Goal: Task Accomplishment & Management: Complete application form

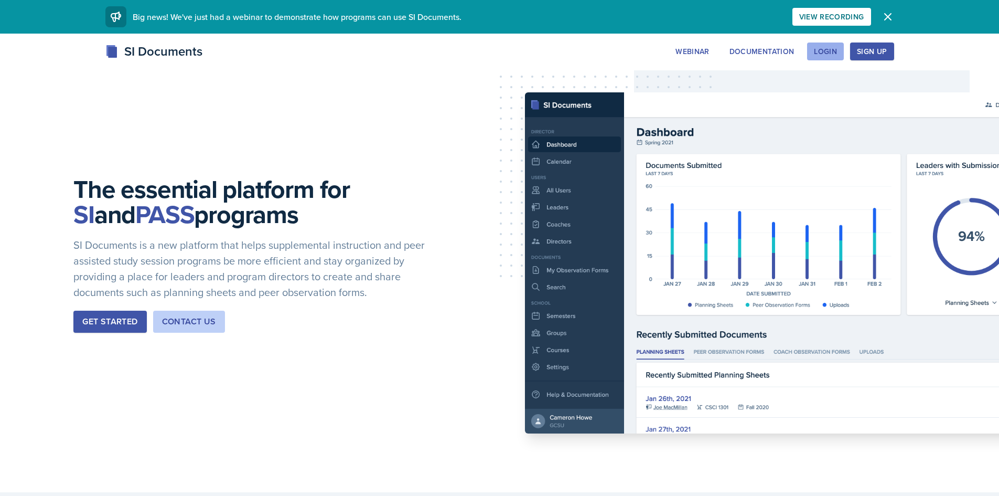
click at [835, 51] on div "Login" at bounding box center [825, 51] width 23 height 8
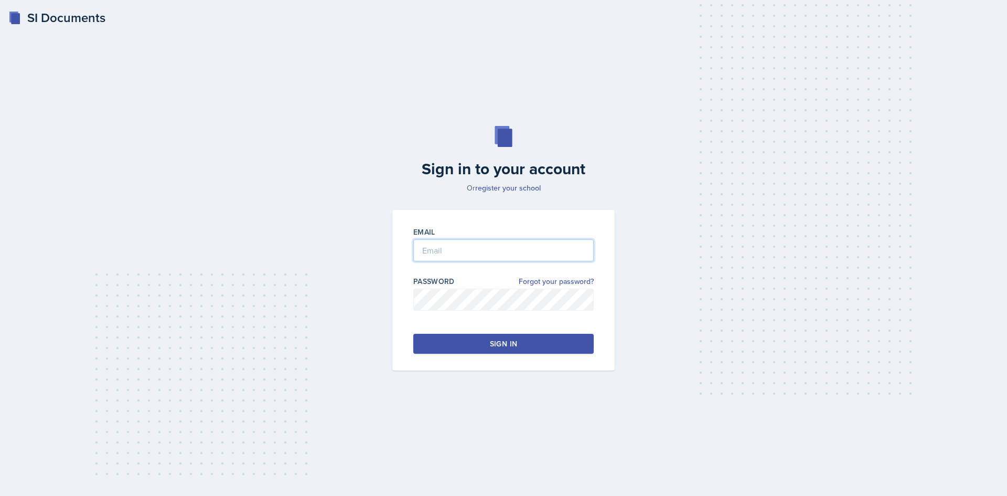
click at [524, 251] on input "email" at bounding box center [503, 250] width 180 height 22
type input "fgao1@students.kennesaw.edu"
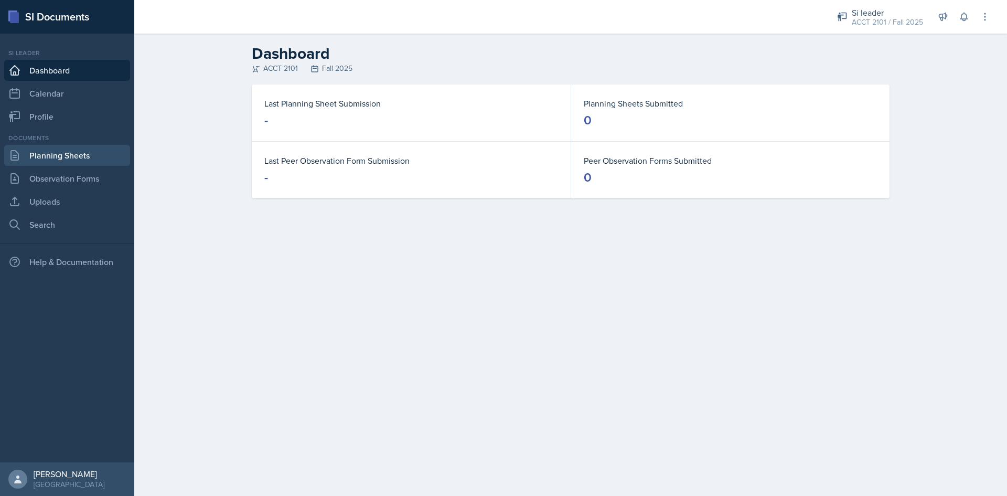
click at [92, 151] on link "Planning Sheets" at bounding box center [67, 155] width 126 height 21
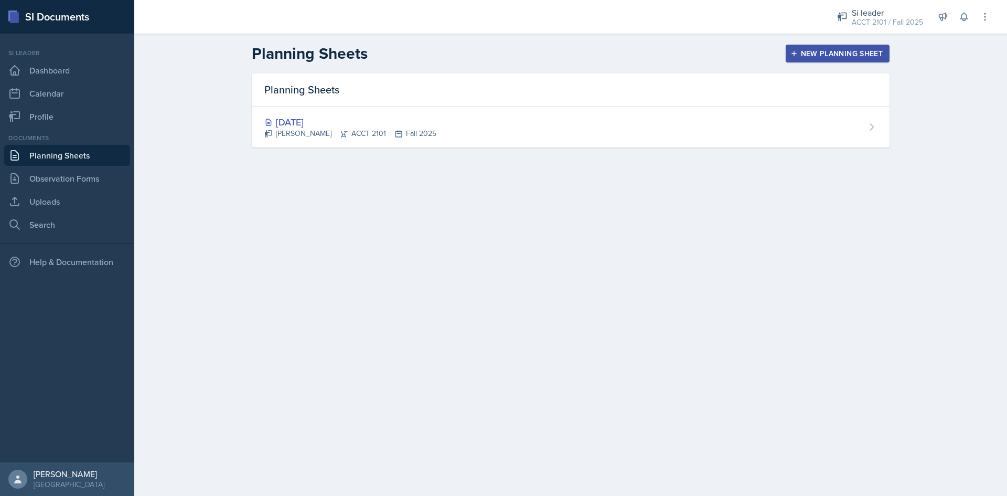
click at [854, 54] on div "New Planning Sheet" at bounding box center [838, 53] width 90 height 8
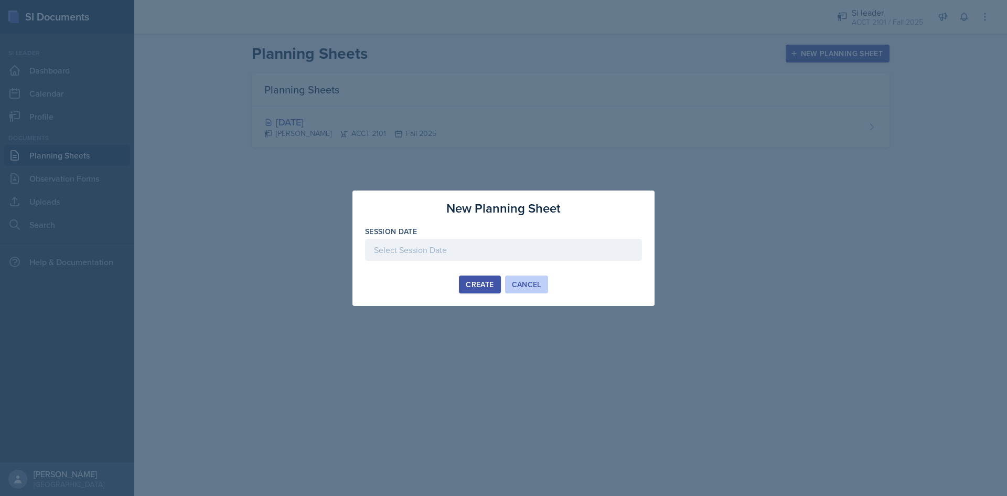
click at [538, 290] on button "Cancel" at bounding box center [526, 284] width 43 height 18
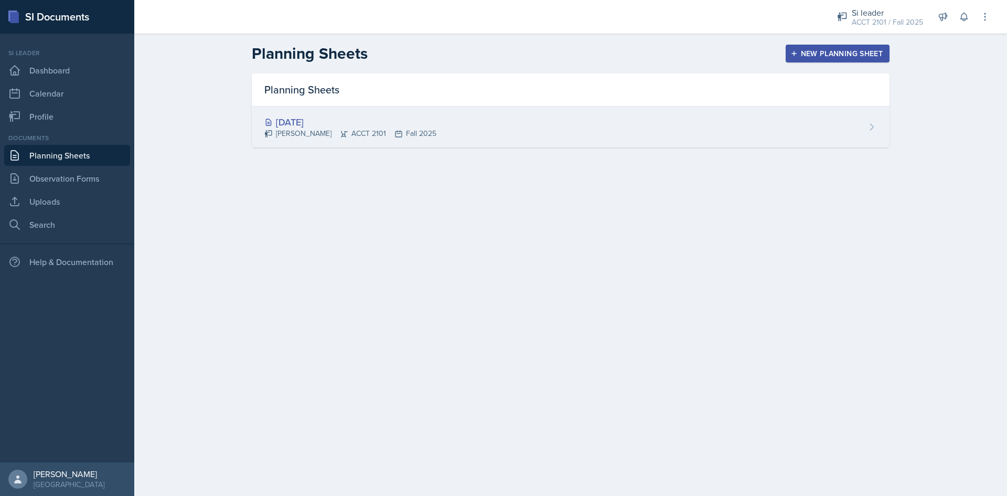
click at [641, 132] on div "[DATE] [PERSON_NAME] ACCT 2101 Fall 2025" at bounding box center [571, 127] width 638 height 41
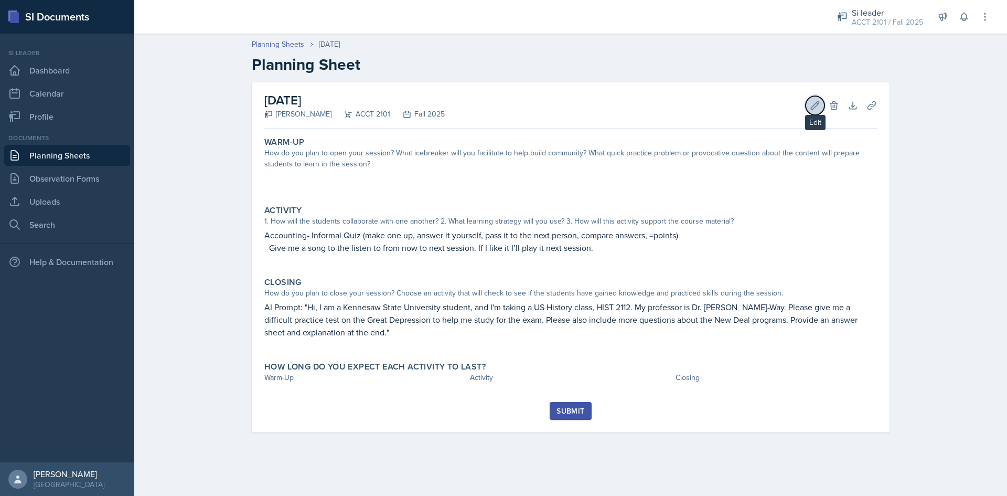
click at [814, 103] on icon at bounding box center [815, 105] width 10 height 10
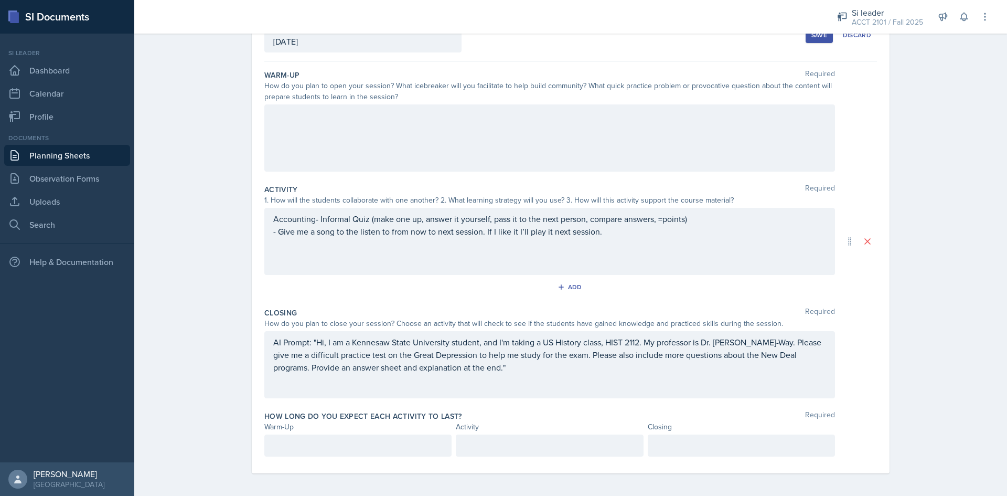
scroll to position [76, 0]
click at [633, 246] on div "Accounting- Informal Quiz (make one up, answer it yourself, pass it to the next…" at bounding box center [549, 229] width 553 height 38
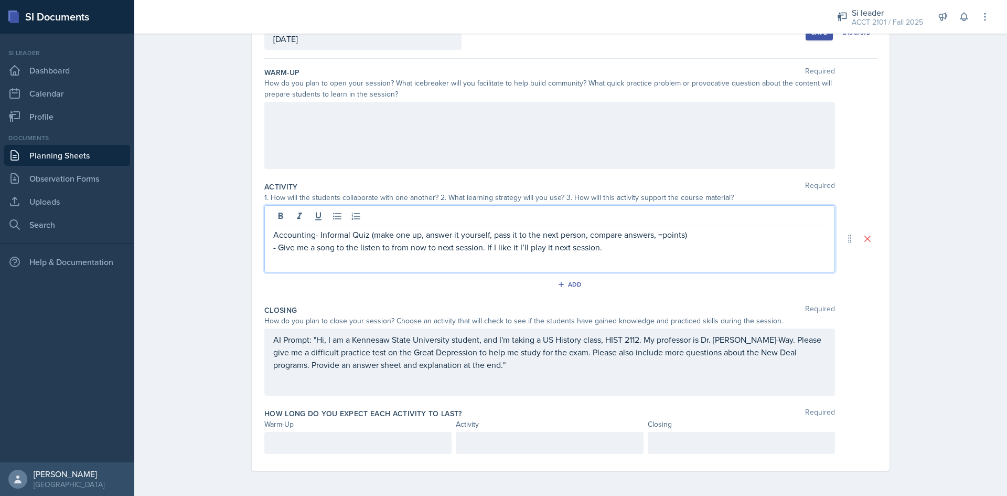
click at [632, 246] on p "- Give me a song to the listen to from now to next session. If I like it I’ll p…" at bounding box center [549, 247] width 553 height 13
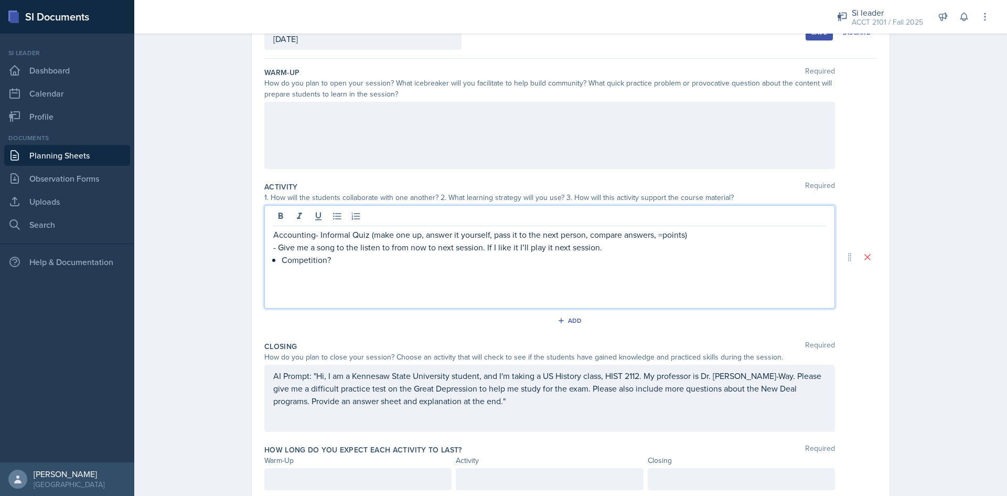
click at [275, 244] on p "- Give me a song to the listen to from now to next session. If I like it I’ll p…" at bounding box center [549, 247] width 553 height 13
click at [547, 278] on p at bounding box center [549, 272] width 553 height 13
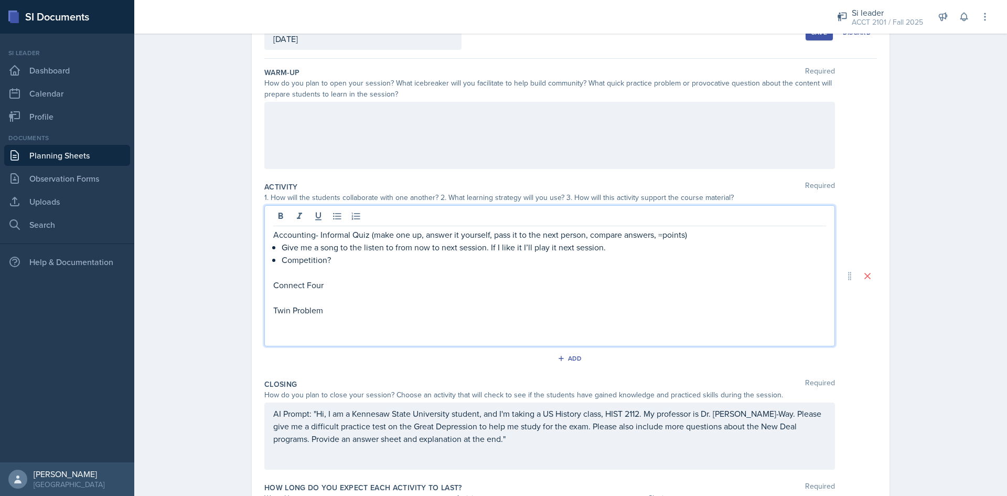
click at [335, 285] on p "Connect Four" at bounding box center [549, 285] width 553 height 13
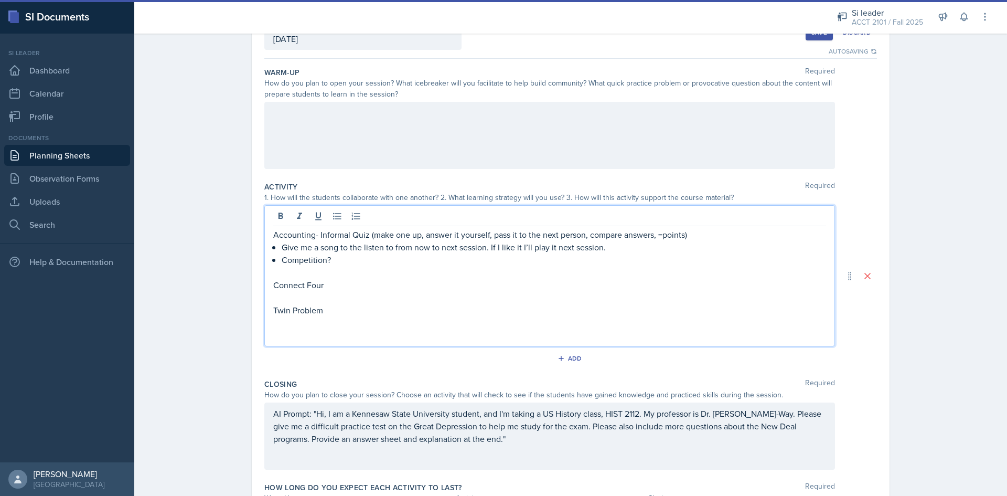
click at [285, 311] on p "Twin Problem" at bounding box center [549, 310] width 553 height 13
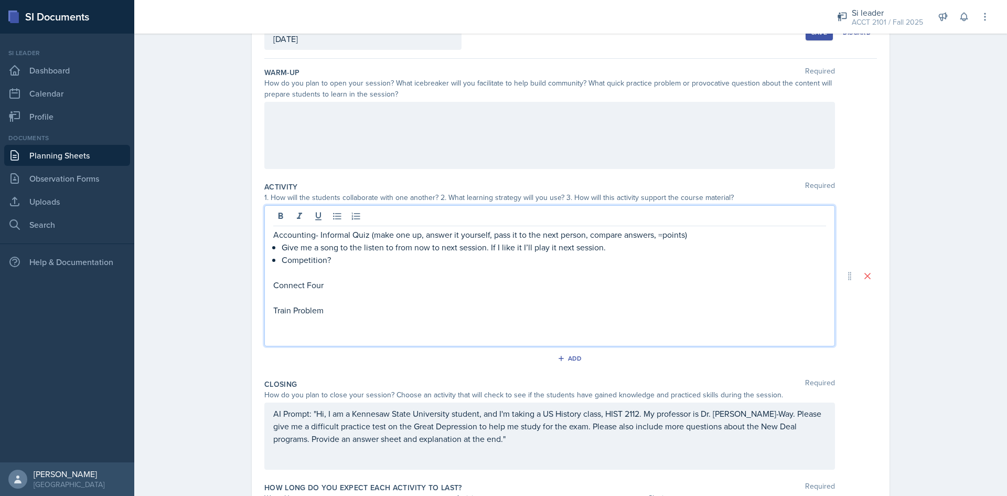
click at [355, 282] on p "Connect Four" at bounding box center [549, 285] width 553 height 13
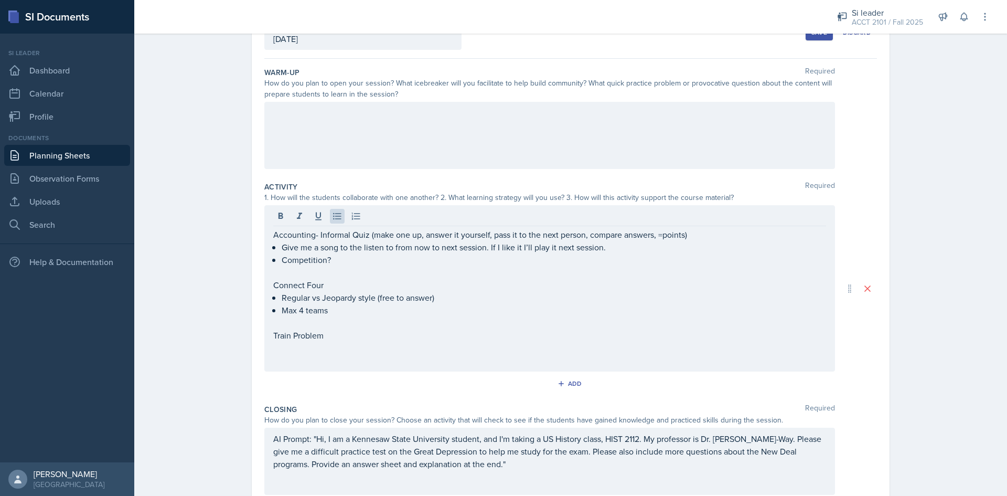
click at [814, 36] on div "Save" at bounding box center [820, 32] width 16 height 8
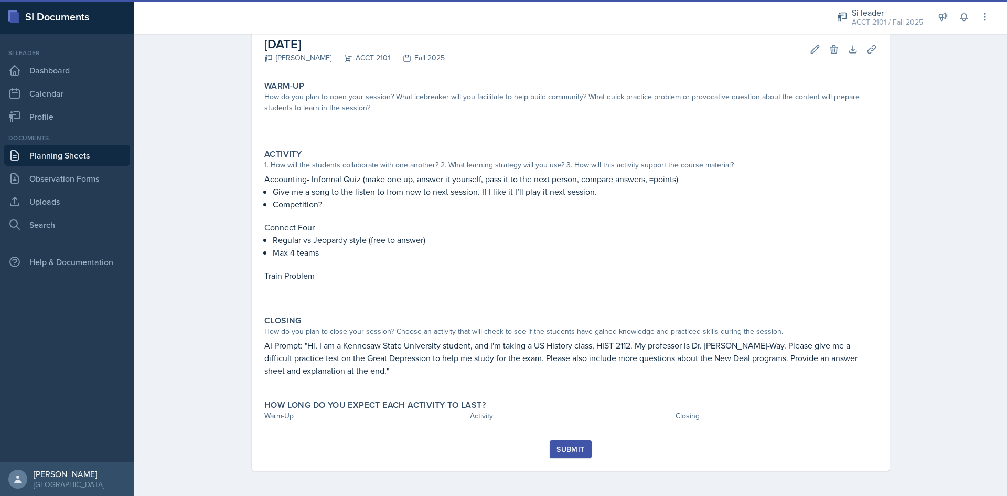
scroll to position [56, 0]
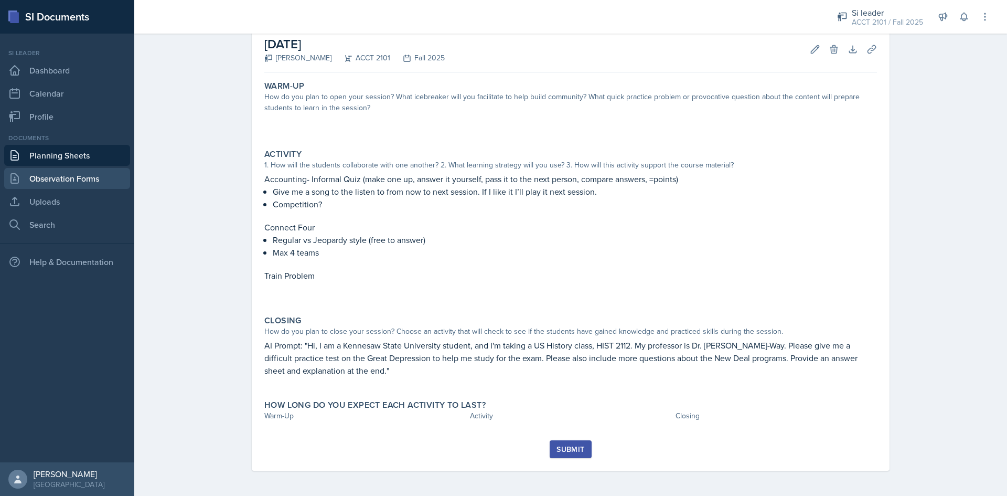
click at [86, 177] on link "Observation Forms" at bounding box center [67, 178] width 126 height 21
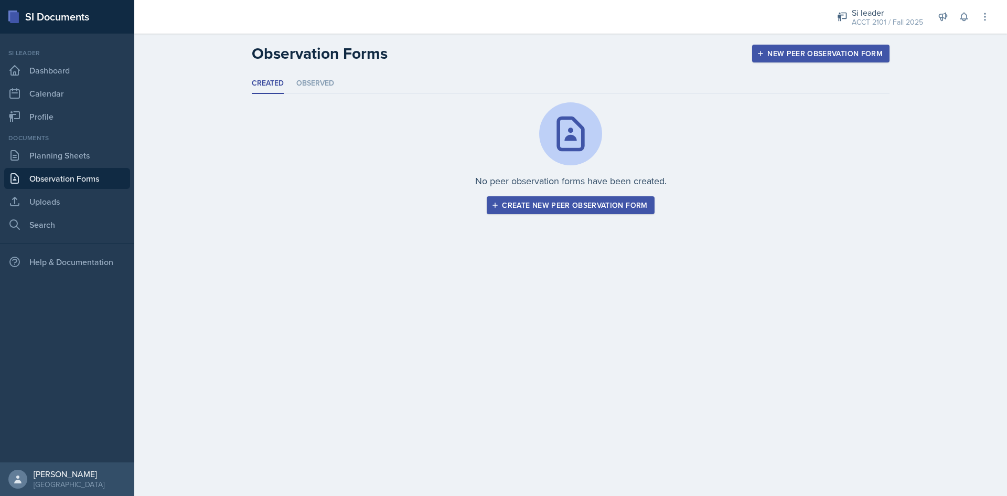
click at [532, 209] on div "Create new peer observation form" at bounding box center [571, 205] width 154 height 8
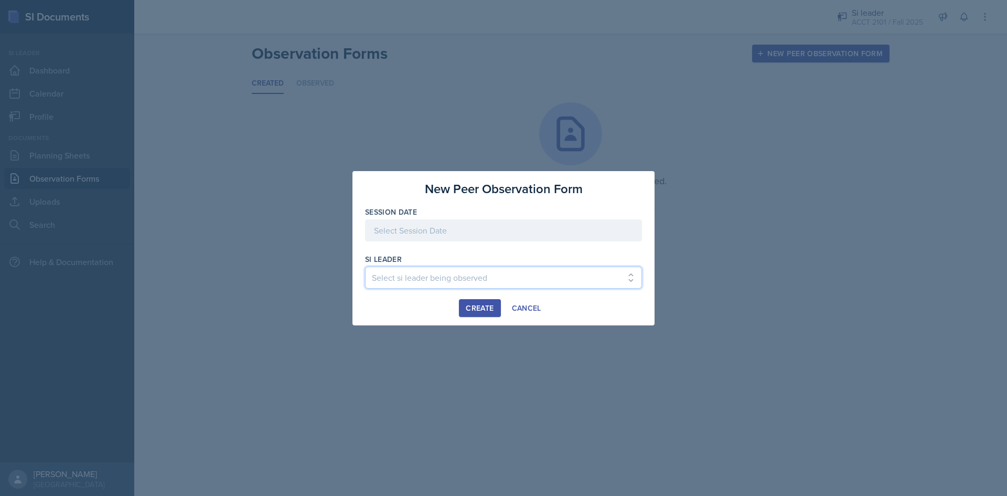
click at [446, 271] on select "Select si leader being observed [PERSON_NAME] / PSYC 2500 / 6 [PERSON_NAME] / P…" at bounding box center [503, 278] width 277 height 22
select select "9890806b-222d-414d-8825-002bad816d13"
click at [365, 267] on select "Select si leader being observed [PERSON_NAME] / PSYC 2500 / 6 [PERSON_NAME] / P…" at bounding box center [503, 278] width 277 height 22
click at [463, 229] on div at bounding box center [503, 230] width 277 height 22
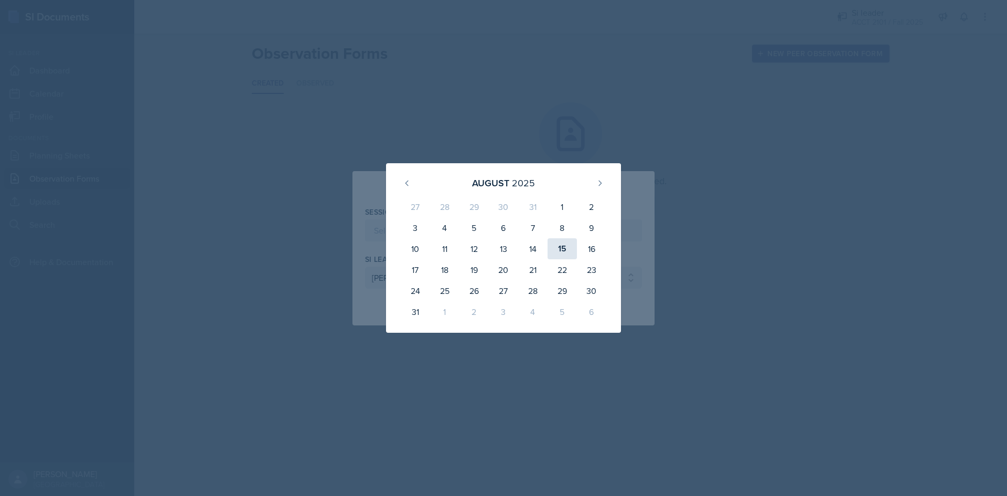
click at [562, 247] on div "15" at bounding box center [562, 248] width 29 height 21
type input "[DATE]"
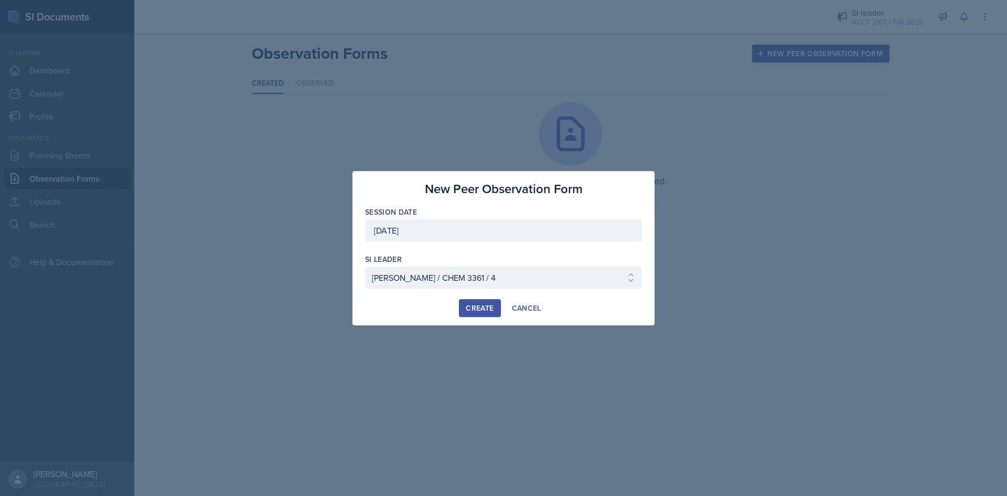
click at [478, 308] on div "Create" at bounding box center [480, 308] width 28 height 8
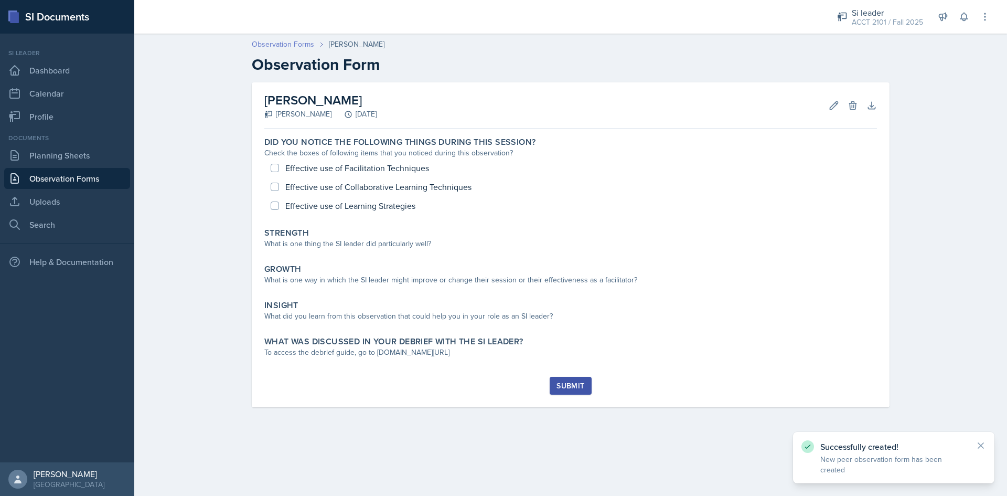
click at [277, 44] on link "Observation Forms" at bounding box center [283, 44] width 62 height 11
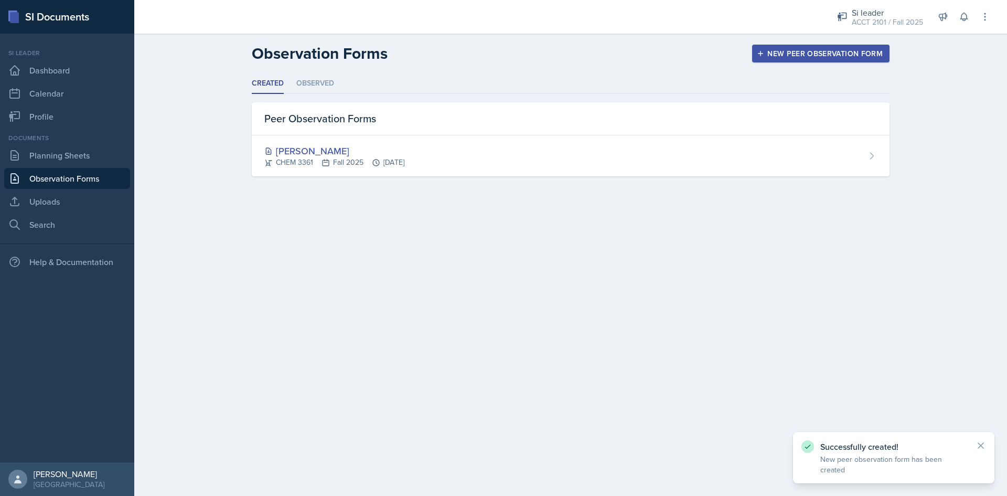
click at [792, 55] on div "New Peer Observation Form" at bounding box center [821, 53] width 124 height 8
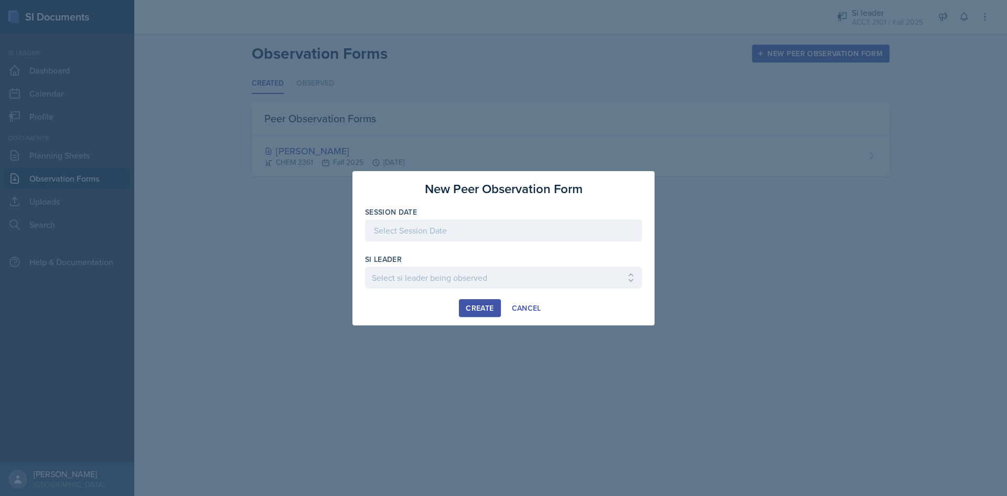
click at [495, 230] on div at bounding box center [503, 230] width 277 height 22
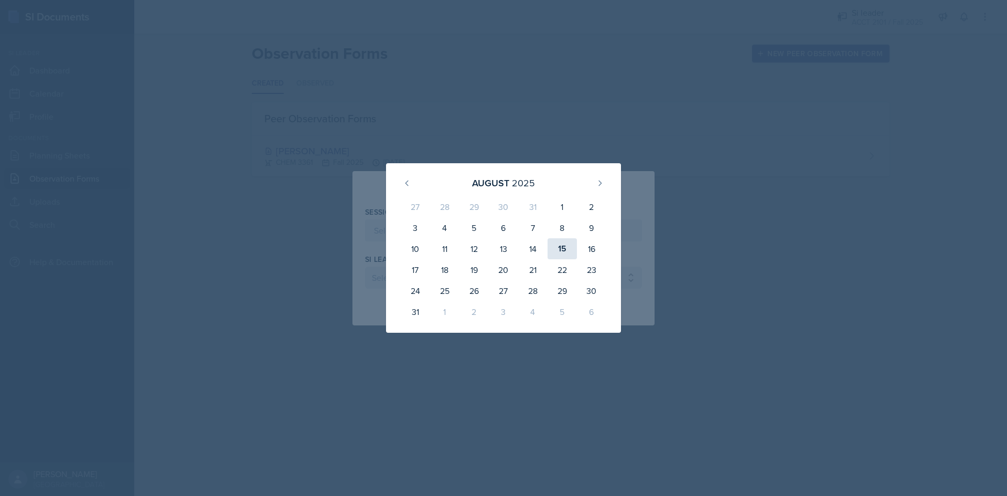
click at [561, 247] on div "15" at bounding box center [562, 248] width 29 height 21
type input "[DATE]"
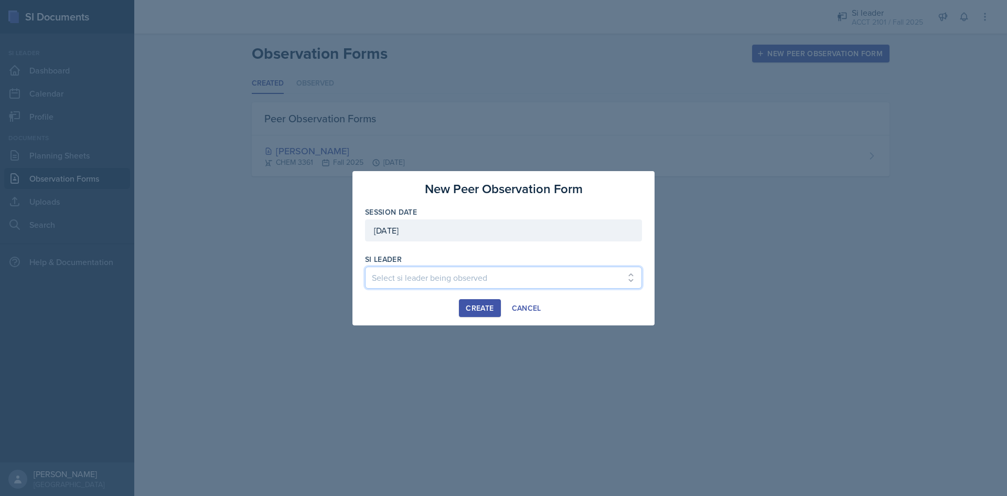
click at [429, 277] on select "Select si leader being observed [PERSON_NAME] / PSYC 2500 / 6 [PERSON_NAME] / P…" at bounding box center [503, 278] width 277 height 22
select select "455cc448-9e1a-4dc7-b64f-2d8c2cc035bb"
click at [505, 268] on select "Select si leader being observed [PERSON_NAME] / PSYC 2500 / 6 [PERSON_NAME] / P…" at bounding box center [503, 278] width 277 height 22
click at [475, 308] on div "Create" at bounding box center [480, 308] width 28 height 8
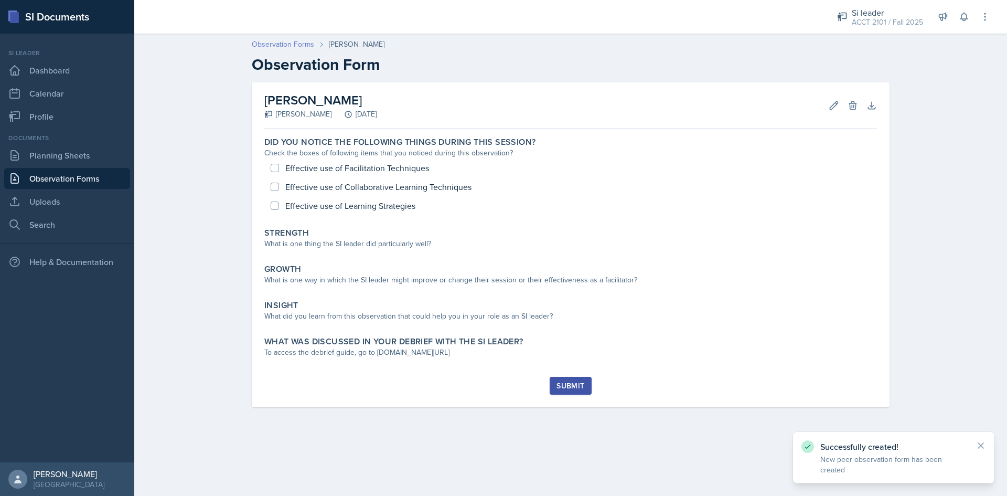
click at [301, 42] on link "Observation Forms" at bounding box center [283, 44] width 62 height 11
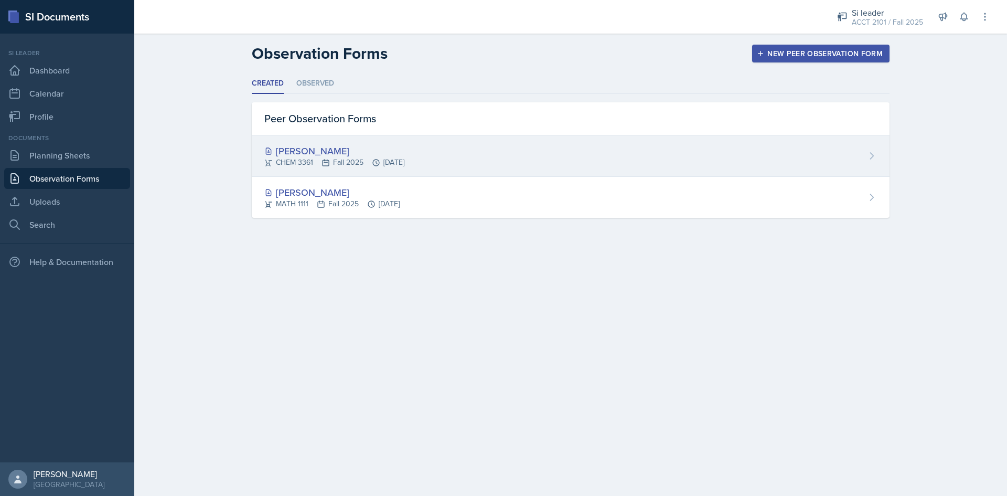
click at [323, 151] on div "[PERSON_NAME]" at bounding box center [334, 151] width 140 height 14
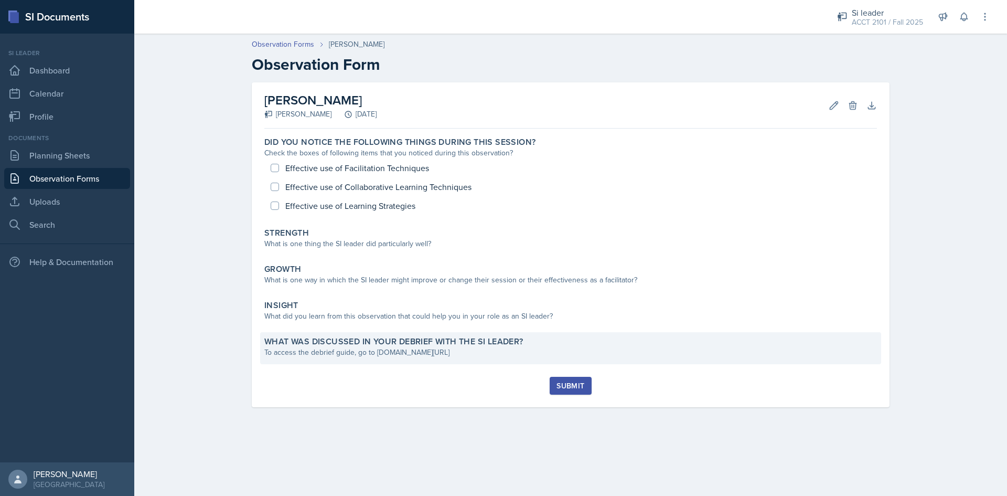
click at [390, 355] on div "To access the debrief guide, go to [DOMAIN_NAME][URL]" at bounding box center [570, 352] width 613 height 11
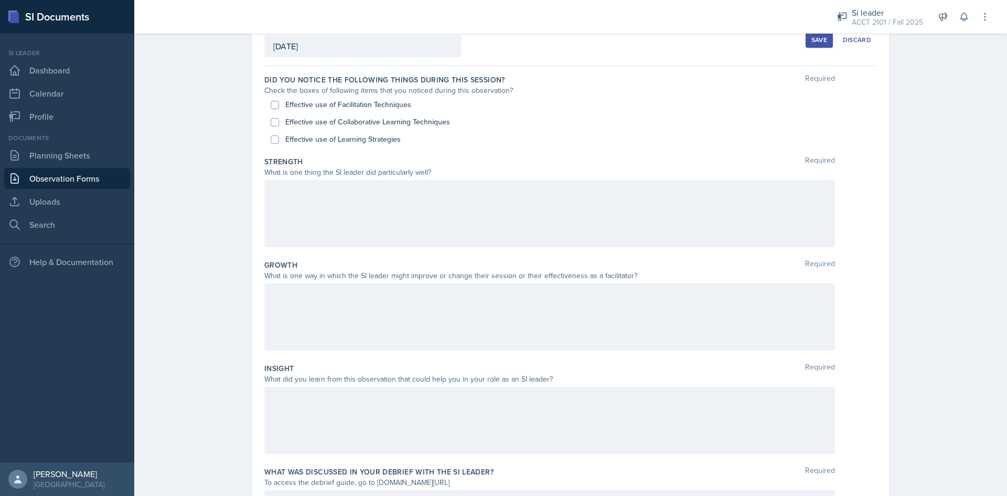
scroll to position [172, 0]
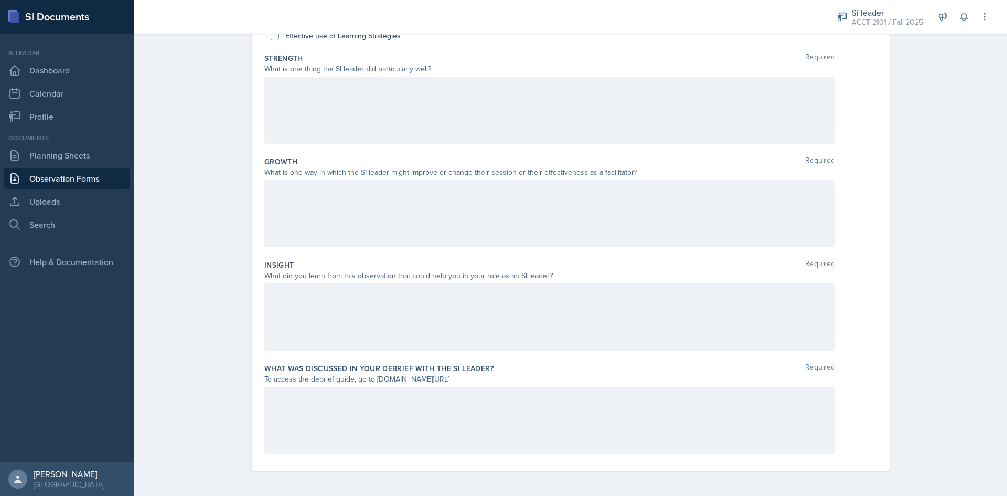
drag, startPoint x: 483, startPoint y: 381, endPoint x: 373, endPoint y: 380, distance: 110.2
click at [373, 380] on div "To access the debrief guide, go to [DOMAIN_NAME][URL]" at bounding box center [549, 379] width 571 height 11
click at [864, 254] on div "Growth Required What is one way in which the SI leader might improve or change …" at bounding box center [570, 203] width 613 height 103
drag, startPoint x: 236, startPoint y: 101, endPoint x: 236, endPoint y: 106, distance: 5.3
click at [236, 106] on div "Date August 15th, 2025 August 2025 27 28 29 30 31 1 2 3 4 5 6 7 8 9 10 11 12 13…" at bounding box center [571, 203] width 672 height 585
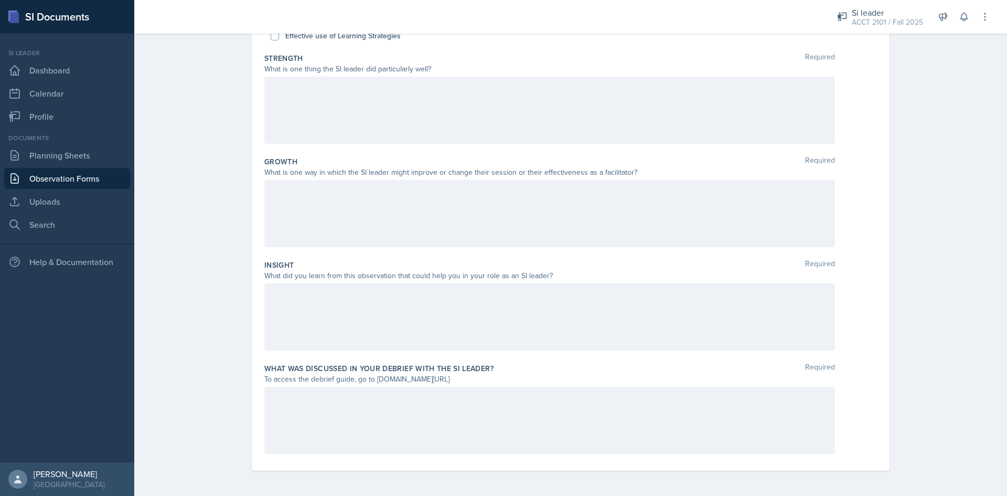
click at [78, 171] on link "Observation Forms" at bounding box center [67, 178] width 126 height 21
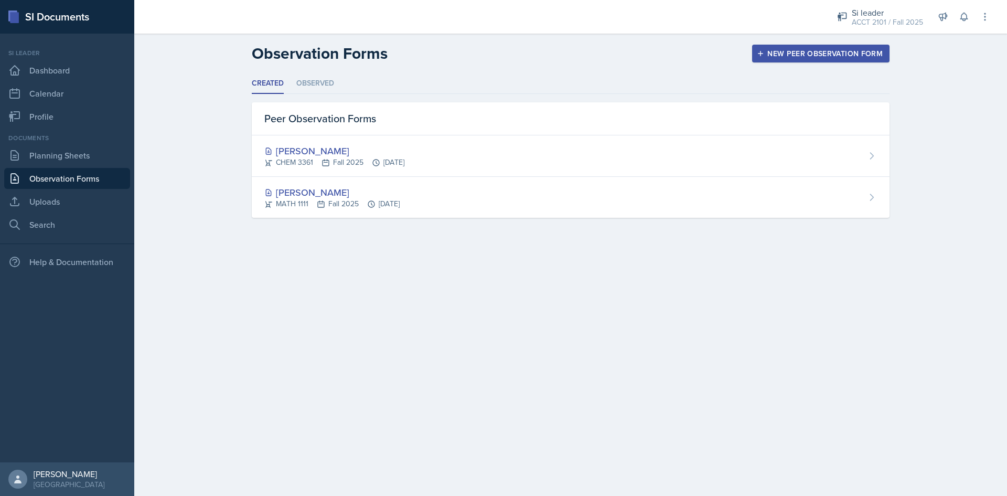
click at [808, 49] on div "New Peer Observation Form" at bounding box center [821, 53] width 124 height 8
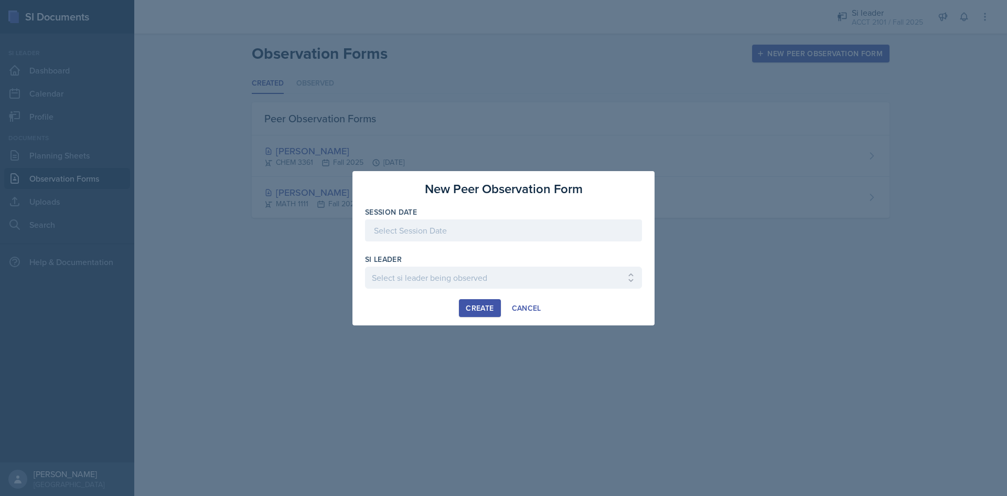
click at [588, 224] on div at bounding box center [503, 230] width 277 height 22
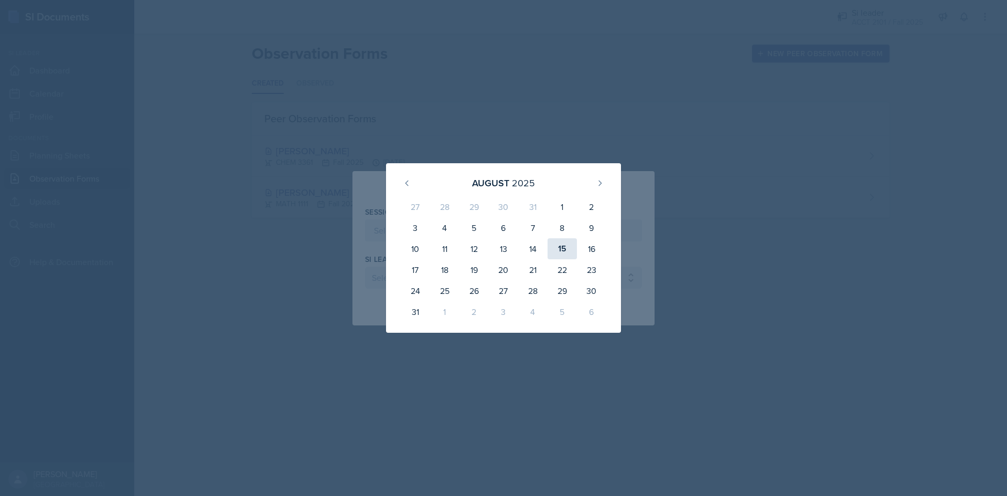
click at [563, 253] on div "15" at bounding box center [562, 248] width 29 height 21
type input "[DATE]"
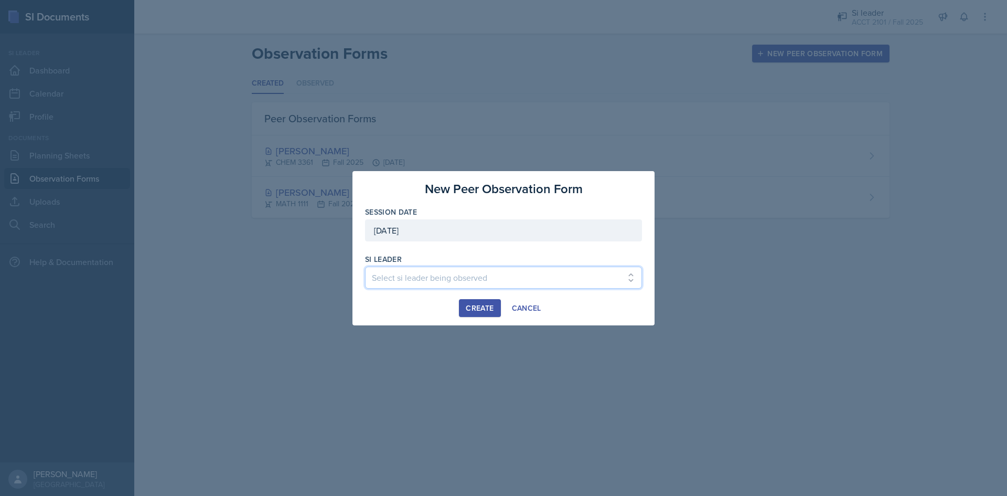
click at [552, 274] on select "Select si leader being observed [PERSON_NAME] / PSYC 2500 / 6 [PERSON_NAME] / P…" at bounding box center [503, 278] width 277 height 22
select select "e2885db4-bbd8-4976-ad05-3606d8c11c42"
click at [365, 267] on select "Select si leader being observed [PERSON_NAME] / PSYC 2500 / 6 [PERSON_NAME] / P…" at bounding box center [503, 278] width 277 height 22
click at [496, 304] on button "Create" at bounding box center [479, 308] width 41 height 18
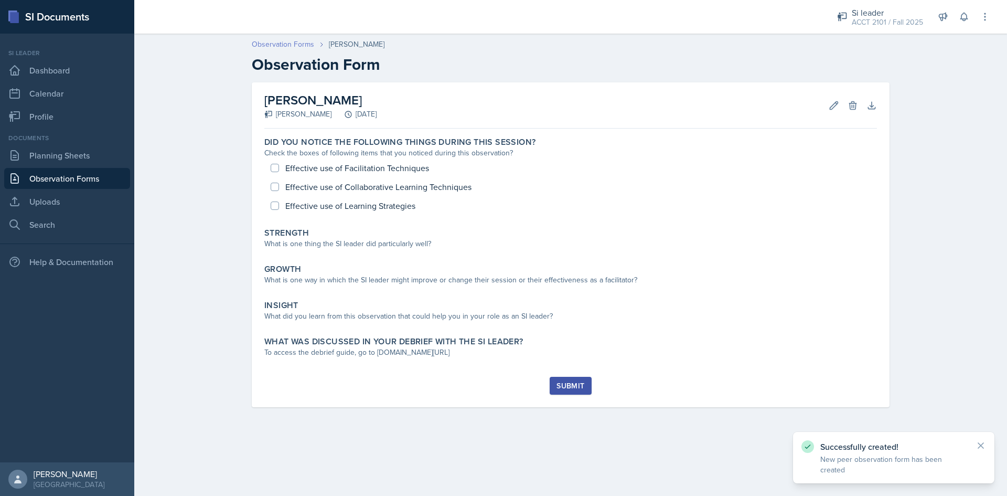
click at [278, 47] on link "Observation Forms" at bounding box center [283, 44] width 62 height 11
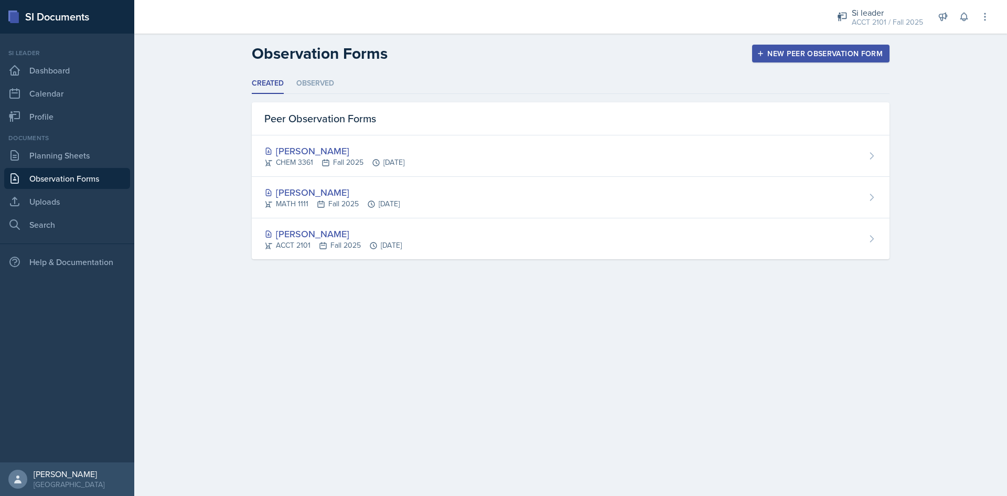
click at [525, 41] on header "Observation Forms New Peer Observation Form" at bounding box center [570, 54] width 873 height 40
click at [76, 151] on link "Planning Sheets" at bounding box center [67, 155] width 126 height 21
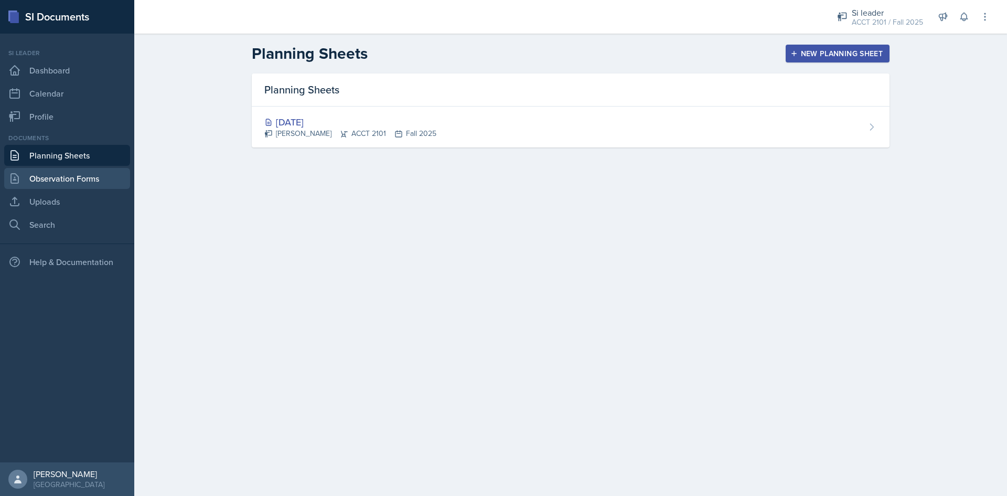
click at [83, 175] on link "Observation Forms" at bounding box center [67, 178] width 126 height 21
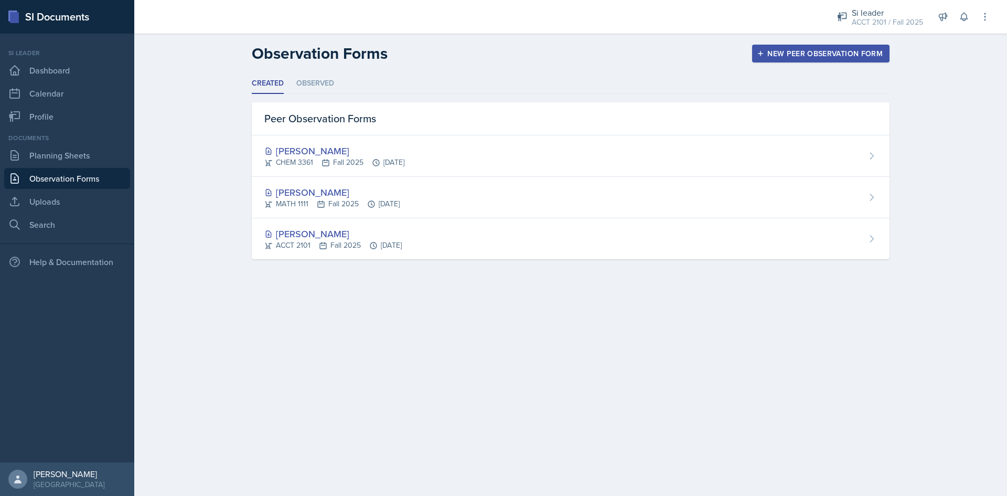
click at [859, 47] on button "New Peer Observation Form" at bounding box center [820, 54] width 137 height 18
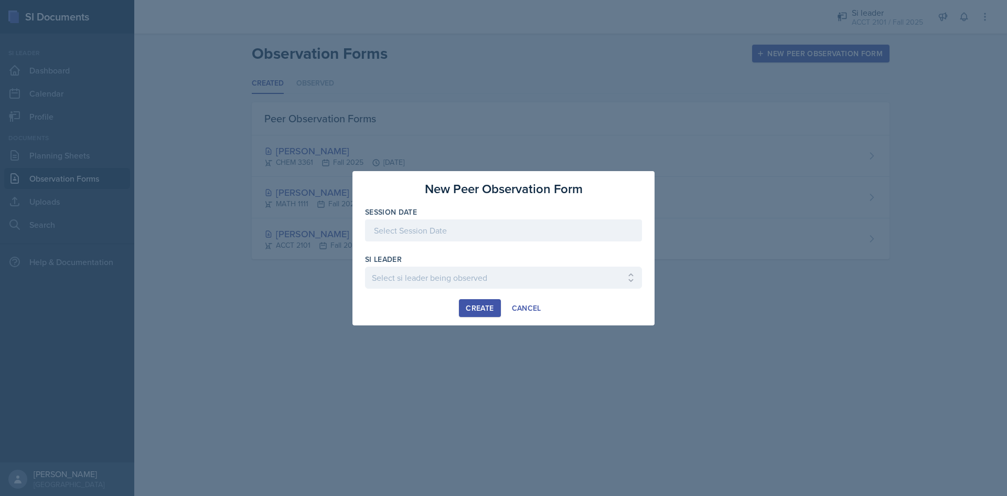
click at [466, 233] on div at bounding box center [503, 230] width 277 height 22
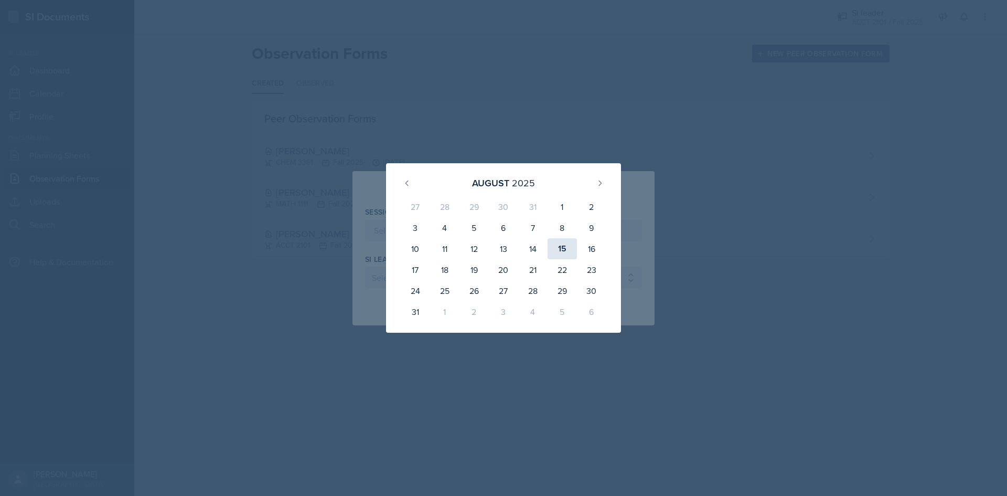
click at [559, 249] on div "15" at bounding box center [562, 248] width 29 height 21
type input "[DATE]"
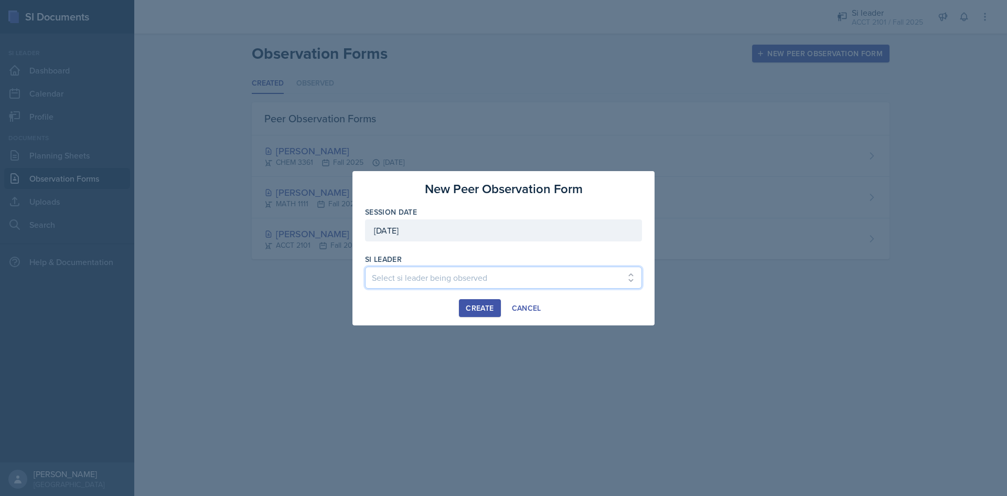
click at [382, 279] on select "Select si leader being observed [PERSON_NAME] / PSYC 2500 / 6 [PERSON_NAME] / P…" at bounding box center [503, 278] width 277 height 22
select select "e8f43499-5592-4514-bb2a-04d6e76df90f"
click at [365, 267] on select "Select si leader being observed [PERSON_NAME] / PSYC 2500 / 6 [PERSON_NAME] / P…" at bounding box center [503, 278] width 277 height 22
click at [486, 308] on div "Create" at bounding box center [480, 308] width 28 height 8
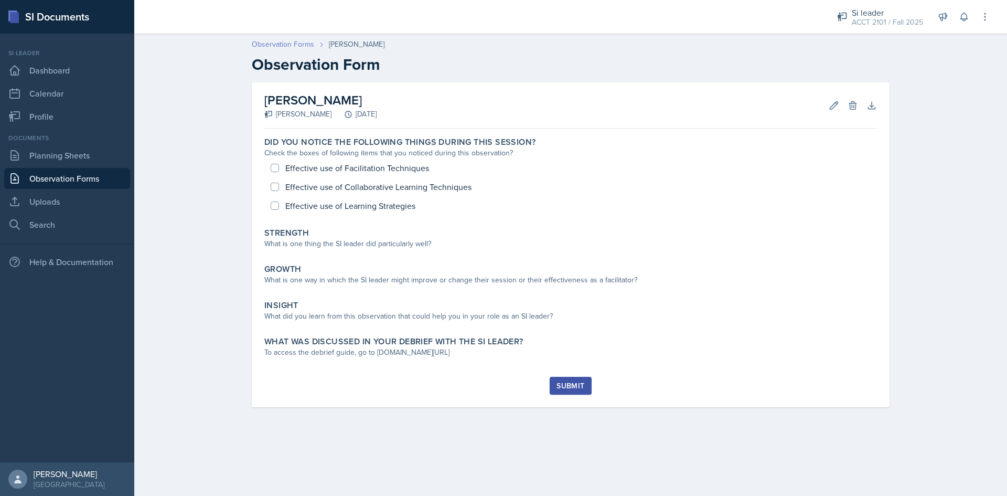
click at [286, 44] on link "Observation Forms" at bounding box center [283, 44] width 62 height 11
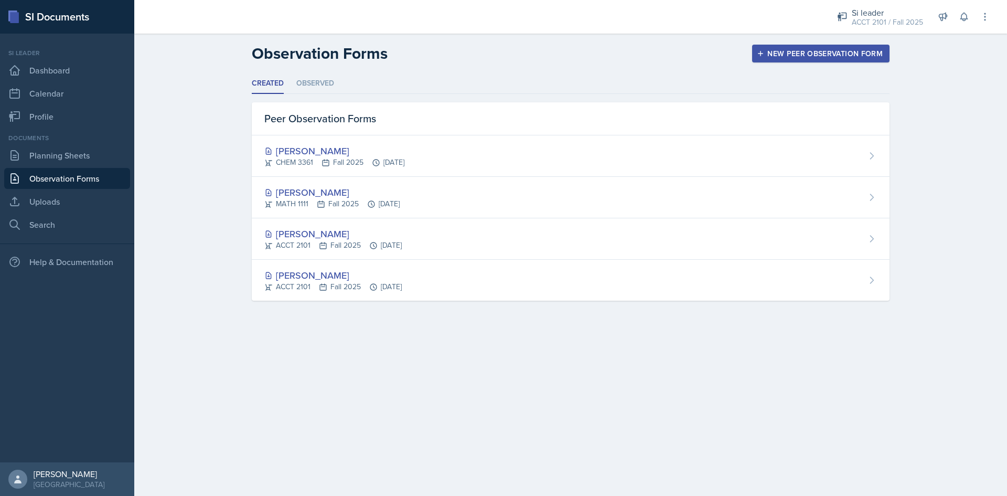
click at [836, 55] on div "New Peer Observation Form" at bounding box center [821, 53] width 124 height 8
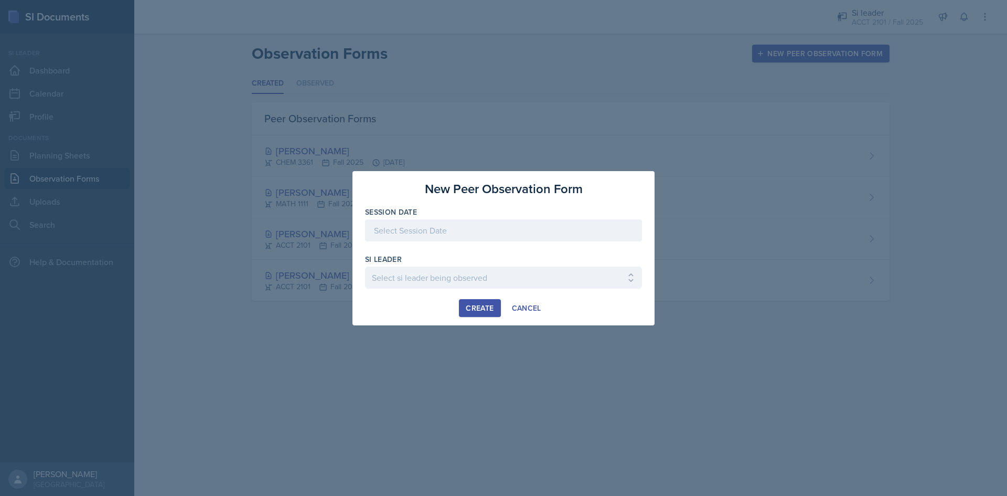
drag, startPoint x: 559, startPoint y: 231, endPoint x: 610, endPoint y: 241, distance: 51.9
click at [559, 231] on div at bounding box center [503, 230] width 277 height 22
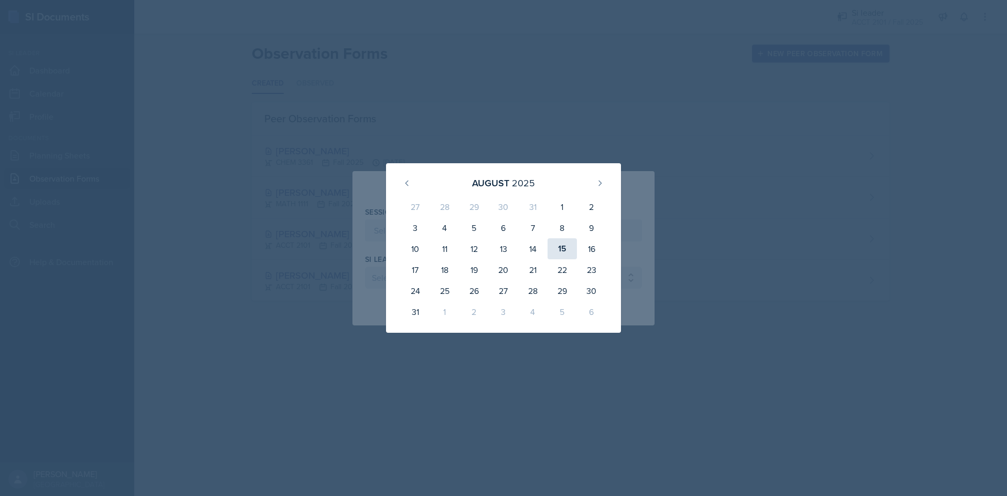
click at [572, 243] on div "15" at bounding box center [562, 248] width 29 height 21
type input "[DATE]"
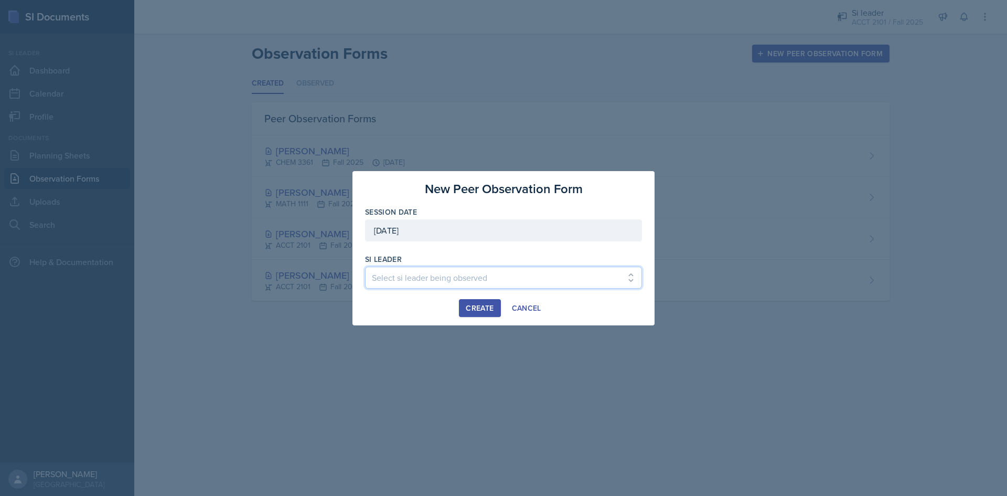
click at [492, 277] on select "Select si leader being observed [PERSON_NAME] / PSYC 2500 / 6 [PERSON_NAME] / P…" at bounding box center [503, 278] width 277 height 22
select select "75a20c42-f955-4c0a-9132-0a29a47220a7"
click at [365, 267] on select "Select si leader being observed [PERSON_NAME] / PSYC 2500 / 6 [PERSON_NAME] / P…" at bounding box center [503, 278] width 277 height 22
click at [482, 307] on div "Create" at bounding box center [480, 308] width 28 height 8
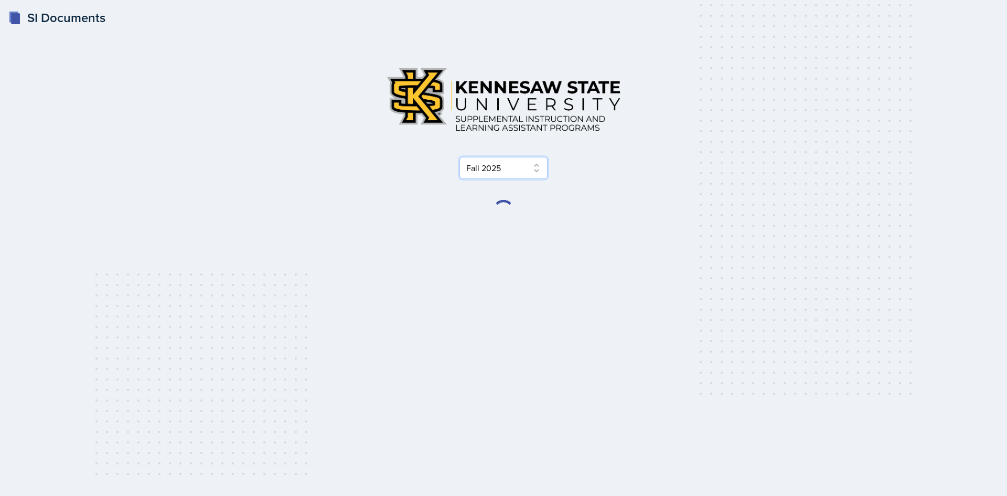
click at [527, 162] on select "Select Semester Fall 2025 Summer 2025 Spring 2025 Fall 2024 Summer 2024 Spring …" at bounding box center [504, 168] width 88 height 22
click at [570, 166] on div "Select Semester Fall 2025 Summer 2025 Spring 2025 Fall 2024 Summer 2024 Spring …" at bounding box center [504, 168] width 504 height 22
click at [524, 173] on select "Select Semester Fall 2025 Summer 2025 Spring 2025 Fall 2024 Summer 2024 Spring …" at bounding box center [504, 168] width 88 height 22
click at [460, 157] on select "Select Semester Fall 2025 Summer 2025 Spring 2025 Fall 2024 Summer 2024 Spring …" at bounding box center [504, 168] width 88 height 22
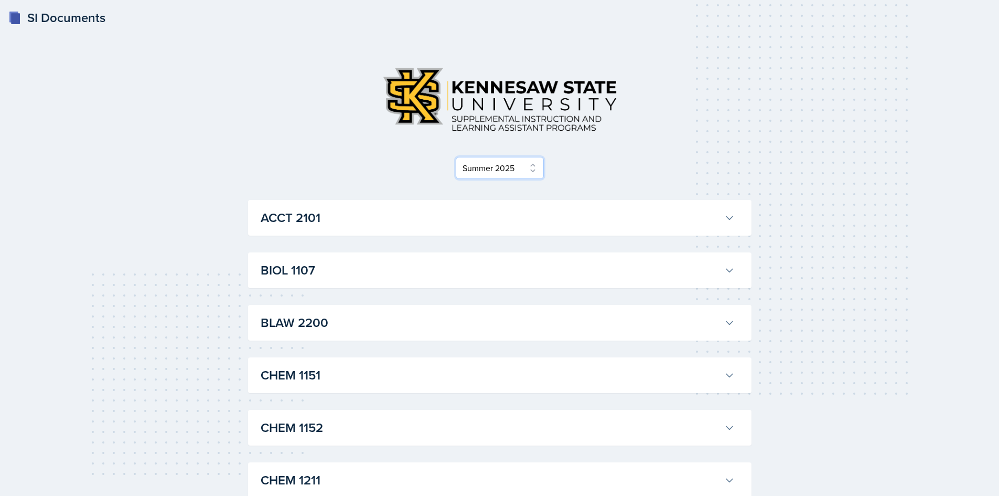
click at [528, 163] on select "Select Semester Fall 2025 Summer 2025 Spring 2025 Fall 2024 Summer 2024 Spring …" at bounding box center [500, 168] width 88 height 22
click at [717, 232] on div "ACCT 2101 Milla Eldridge Professor: Stephanie Miller Export to Google Calendar …" at bounding box center [500, 218] width 504 height 36
click at [726, 220] on icon at bounding box center [730, 217] width 10 height 10
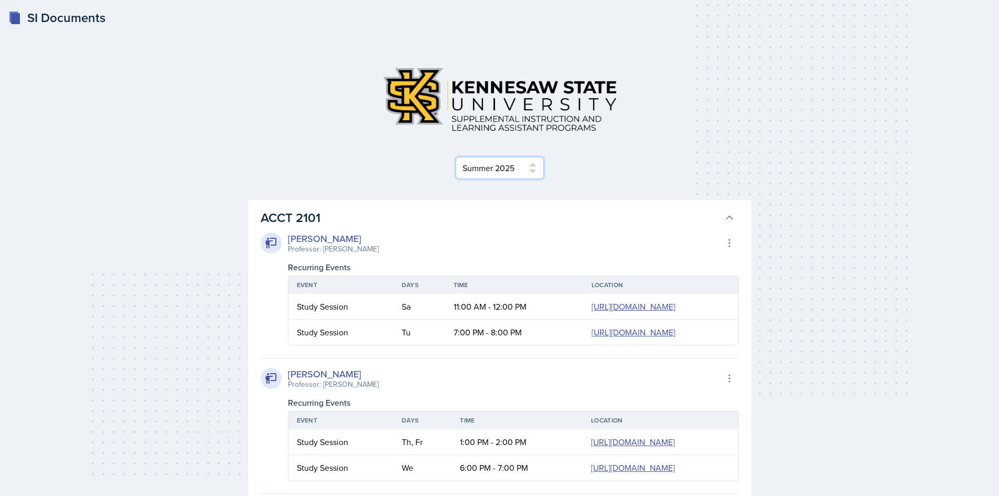
click at [529, 174] on select "Select Semester Fall 2025 Summer 2025 Spring 2025 Fall 2024 Summer 2024 Spring …" at bounding box center [500, 168] width 88 height 22
click at [681, 201] on div "ACCT 2101 Milla Eldridge Professor: Stephanie Miller Export to Google Calendar …" at bounding box center [500, 431] width 504 height 463
click at [534, 162] on select "Select Semester Fall 2025 Summer 2025 Spring 2025 Fall 2024 Summer 2024 Spring …" at bounding box center [500, 168] width 88 height 22
click at [459, 157] on select "Select Semester Fall 2025 Summer 2025 Spring 2025 Fall 2024 Summer 2024 Spring …" at bounding box center [500, 168] width 88 height 22
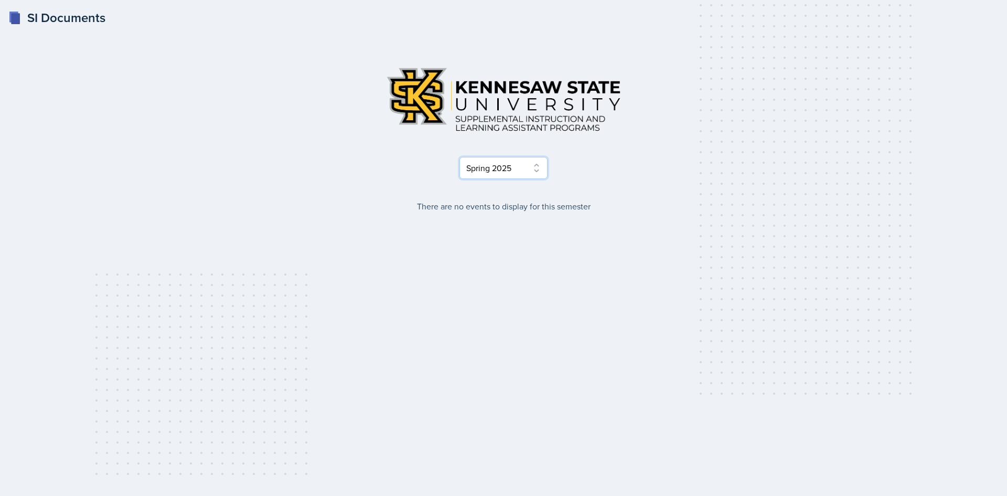
click at [526, 159] on select "Select Semester Fall 2025 Summer 2025 Spring 2025 Fall 2024 Summer 2024 Spring …" at bounding box center [504, 168] width 88 height 22
select select "515a866e-7596-43ee-a538-4da7a47c8e37"
click at [460, 157] on select "Select Semester Fall 2025 Summer 2025 Spring 2025 Fall 2024 Summer 2024 Spring …" at bounding box center [504, 168] width 88 height 22
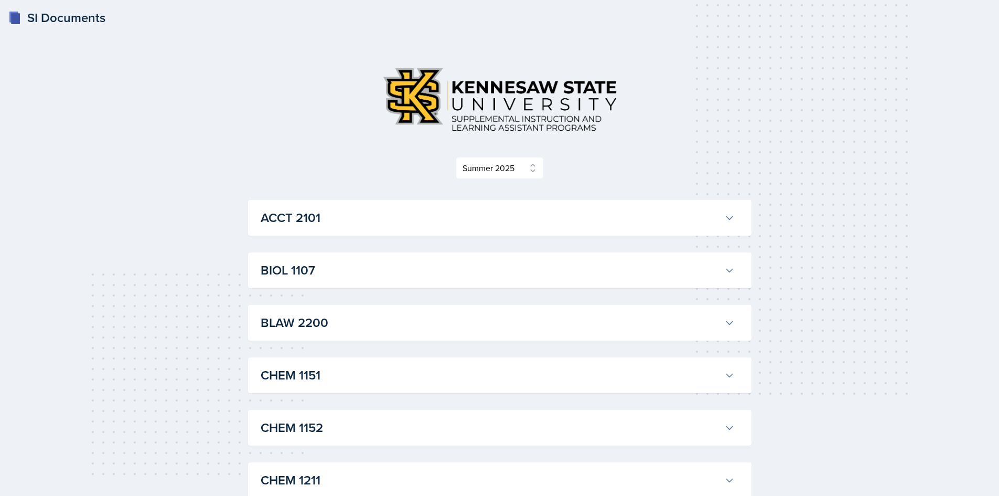
click at [722, 221] on button "ACCT 2101" at bounding box center [498, 217] width 478 height 23
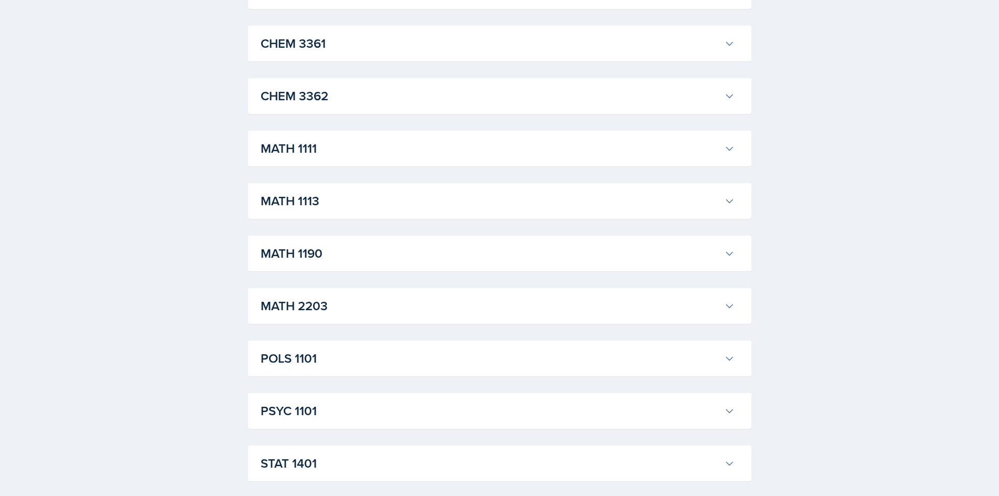
scroll to position [1021, 0]
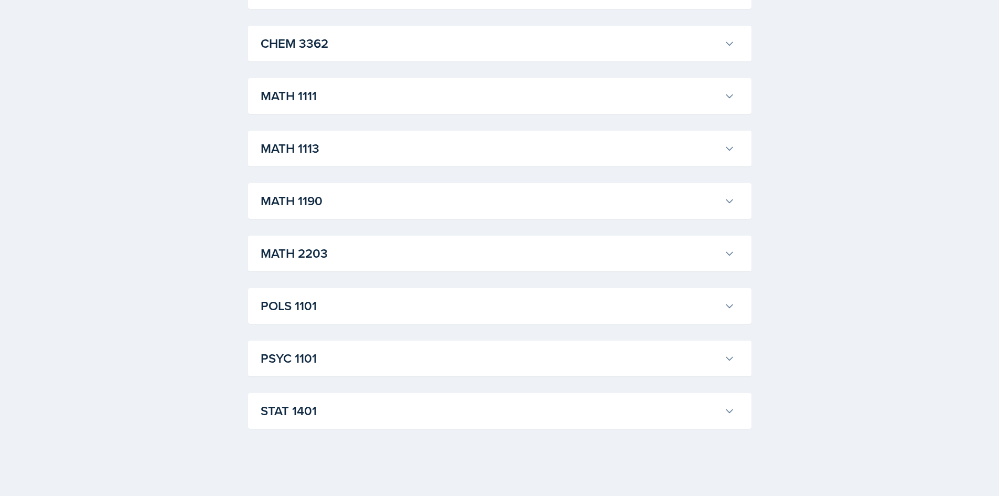
click at [733, 307] on icon at bounding box center [730, 306] width 10 height 10
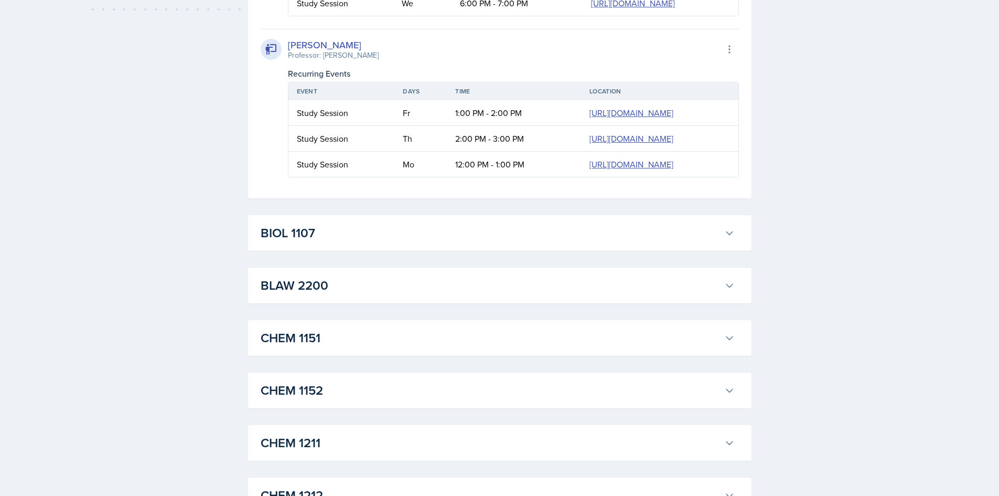
scroll to position [470, 0]
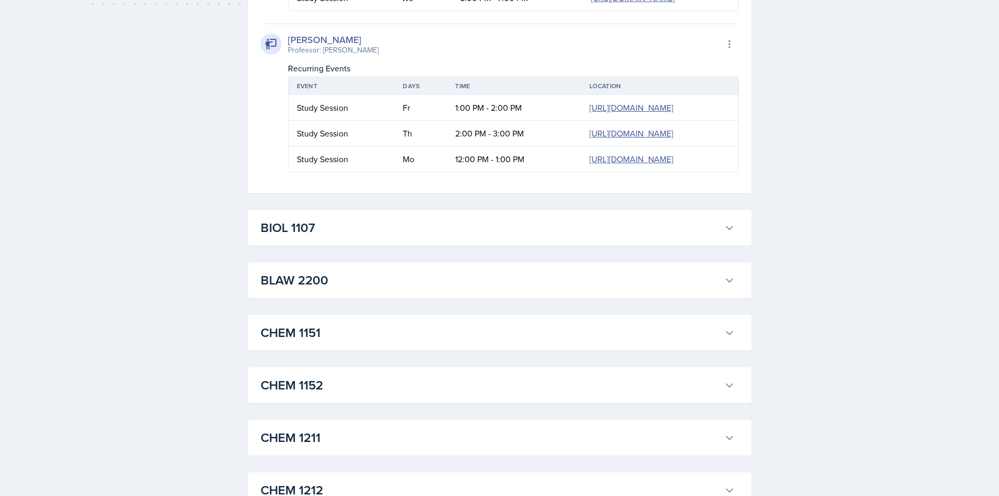
click at [742, 284] on div "BLAW 2200 Ryan Jankowski Professor: Kent Atom Export to Google Calendar Recurri…" at bounding box center [500, 280] width 504 height 36
click at [729, 283] on icon at bounding box center [730, 280] width 10 height 10
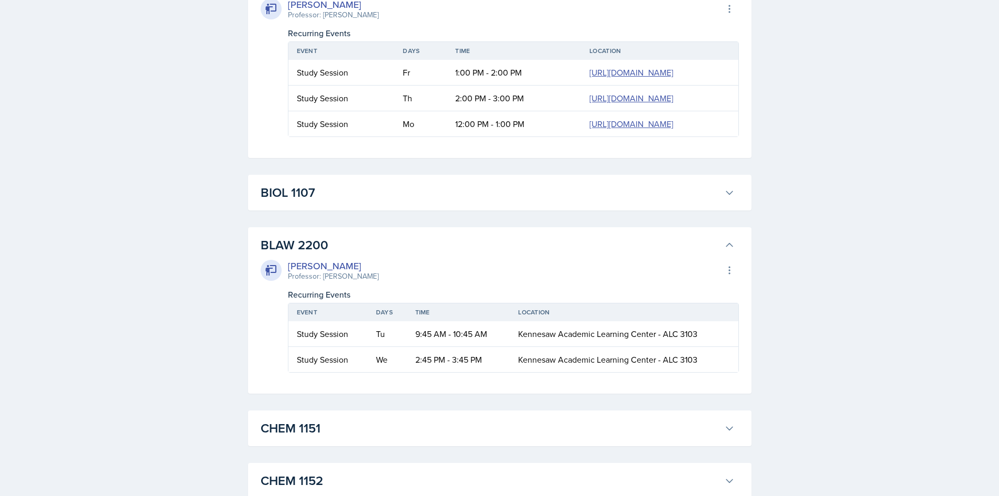
scroll to position [522, 0]
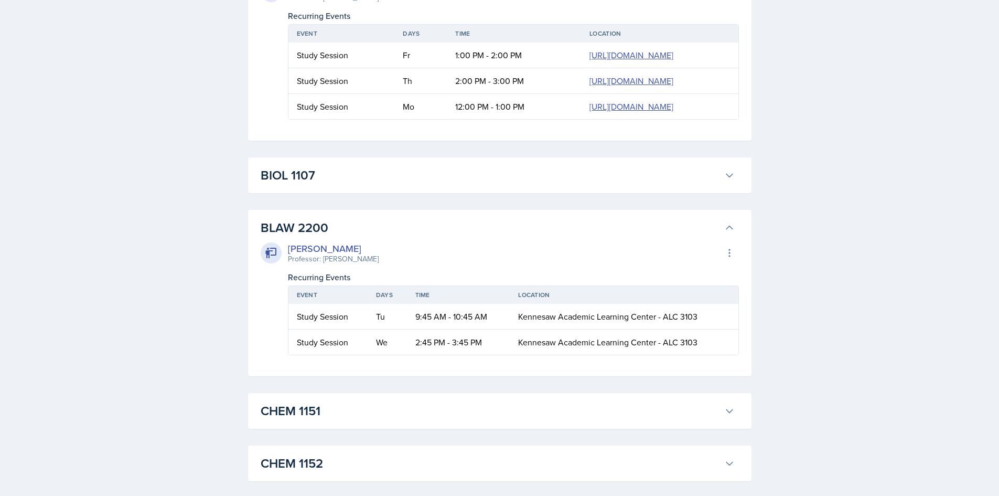
click at [343, 249] on div "Ryan Jankowski" at bounding box center [333, 248] width 91 height 14
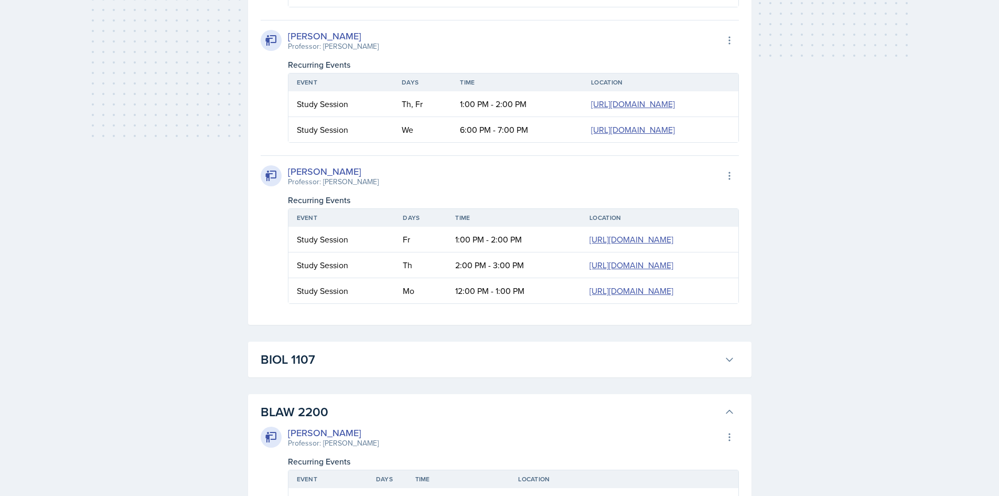
scroll to position [23, 0]
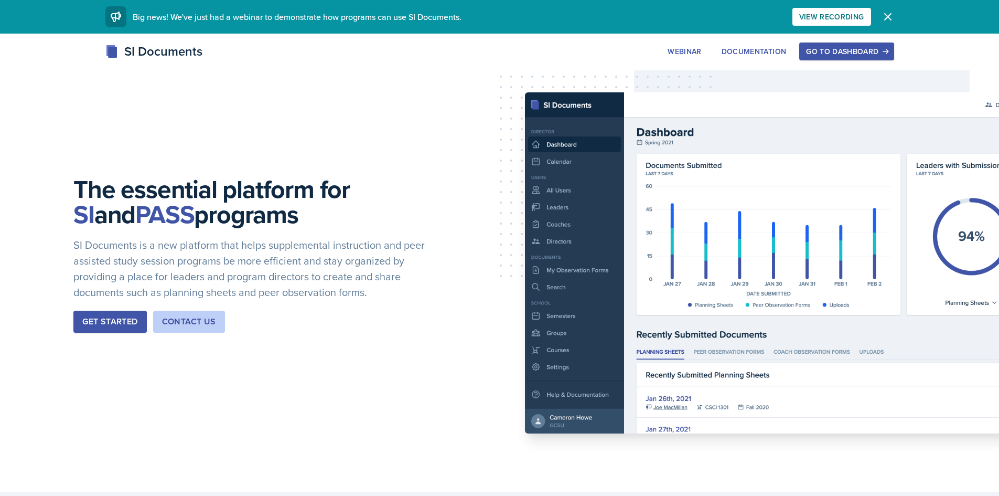
click at [868, 48] on div "Go to Dashboard" at bounding box center [846, 51] width 81 height 8
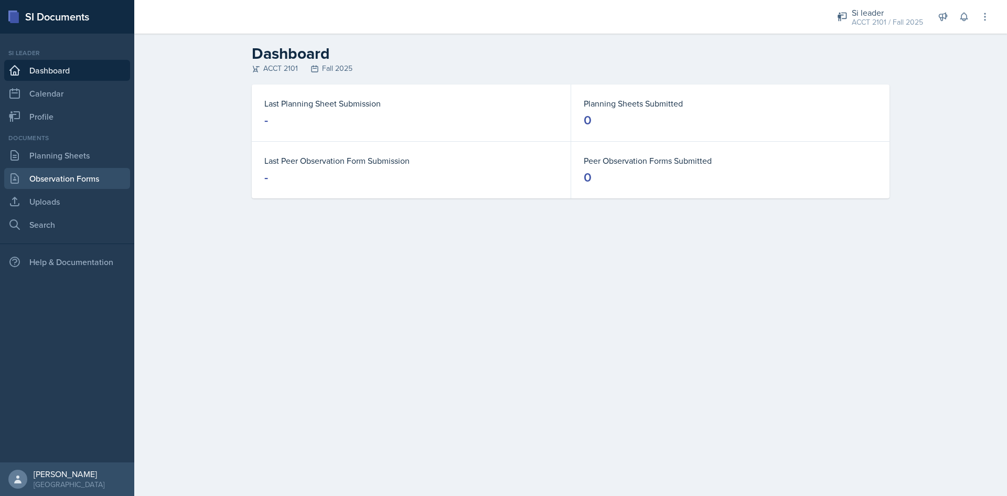
click at [79, 178] on link "Observation Forms" at bounding box center [67, 178] width 126 height 21
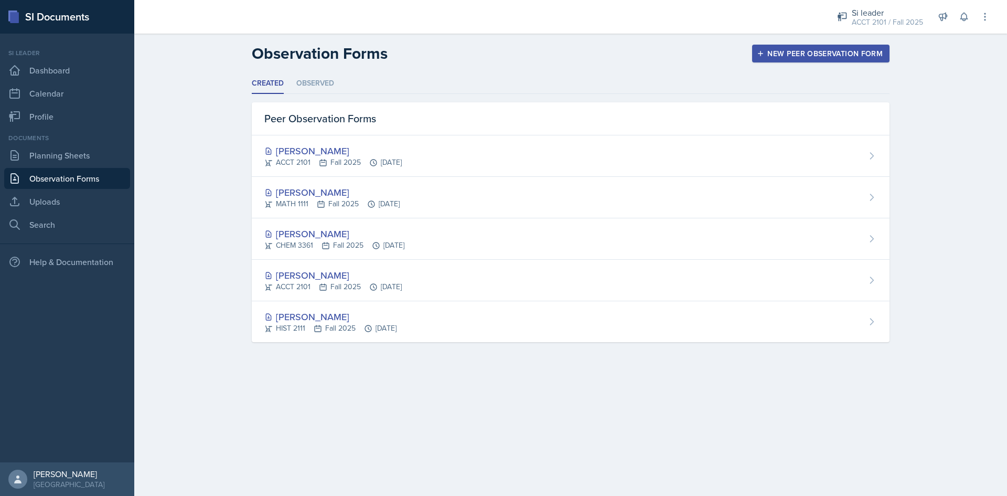
click at [807, 60] on button "New Peer Observation Form" at bounding box center [820, 54] width 137 height 18
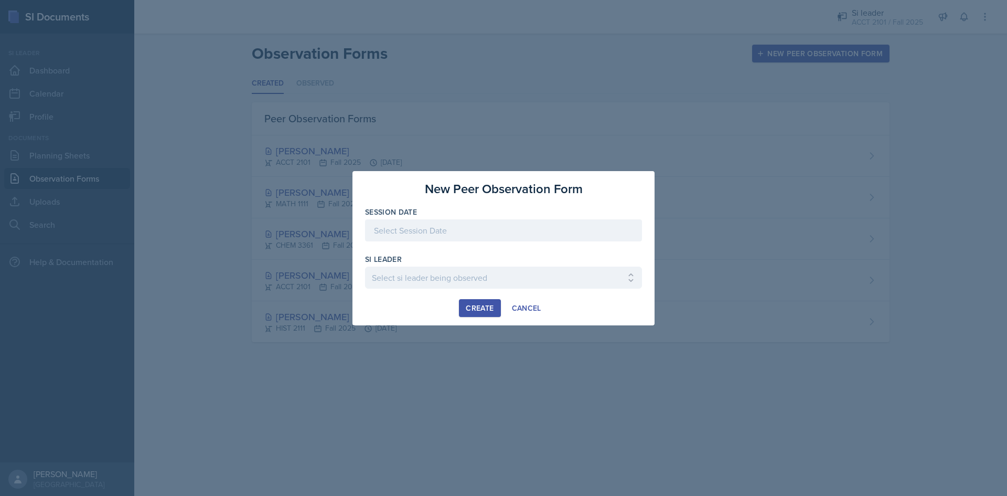
click at [417, 228] on div at bounding box center [503, 230] width 277 height 22
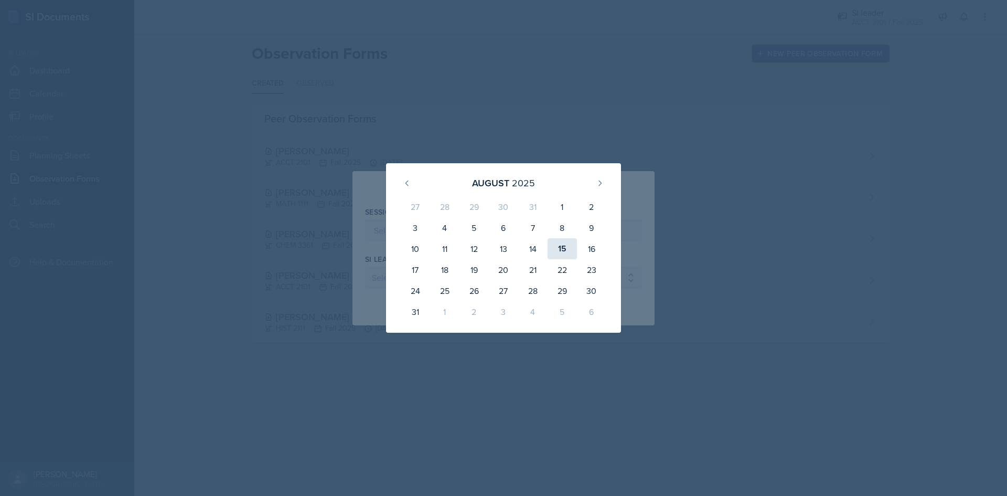
click at [568, 244] on div "15" at bounding box center [562, 248] width 29 height 21
type input "[DATE]"
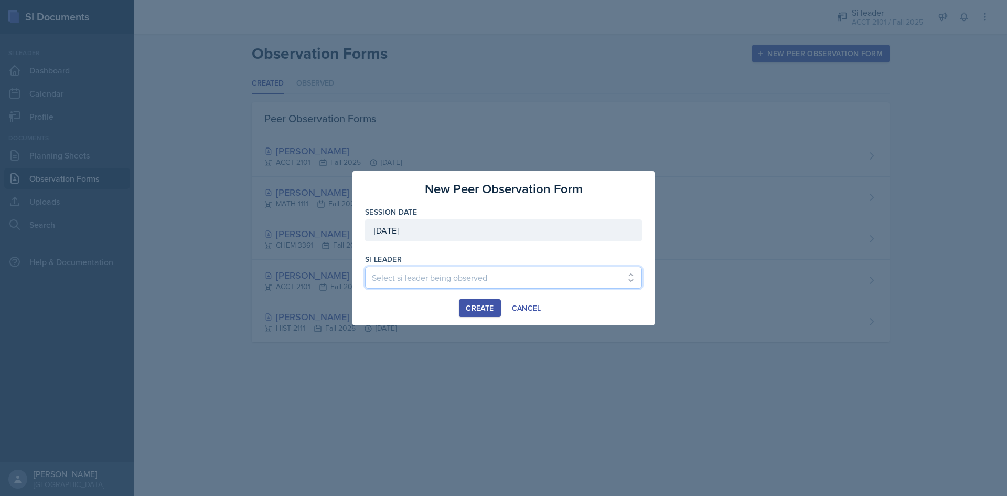
click at [483, 278] on select "Select si leader being observed [PERSON_NAME] / PSYC 2500 / 6 [PERSON_NAME] / P…" at bounding box center [503, 278] width 277 height 22
select select "448dd24d-df4e-476c-897a-65e071931d0a"
click at [365, 267] on select "Select si leader being observed [PERSON_NAME] / PSYC 2500 / 6 [PERSON_NAME] / P…" at bounding box center [503, 278] width 277 height 22
click at [491, 312] on div "Create" at bounding box center [480, 308] width 28 height 8
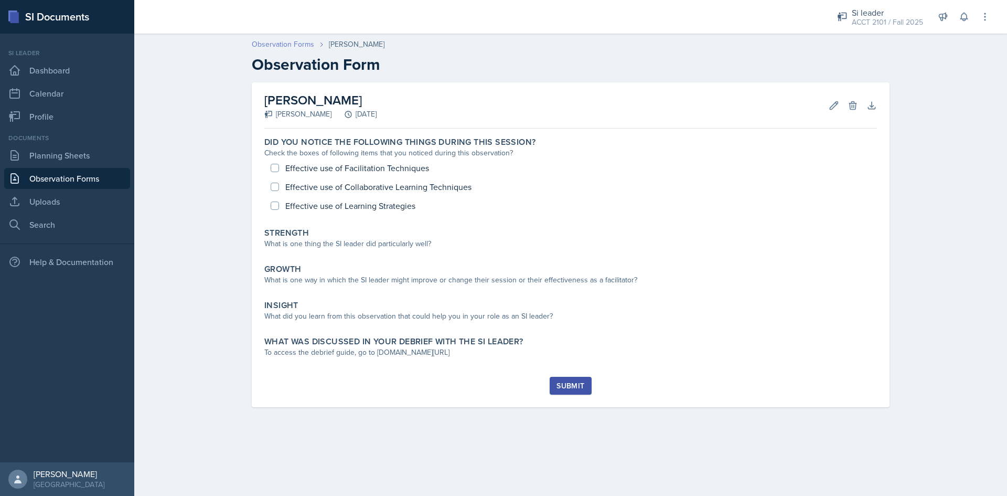
click at [297, 44] on link "Observation Forms" at bounding box center [283, 44] width 62 height 11
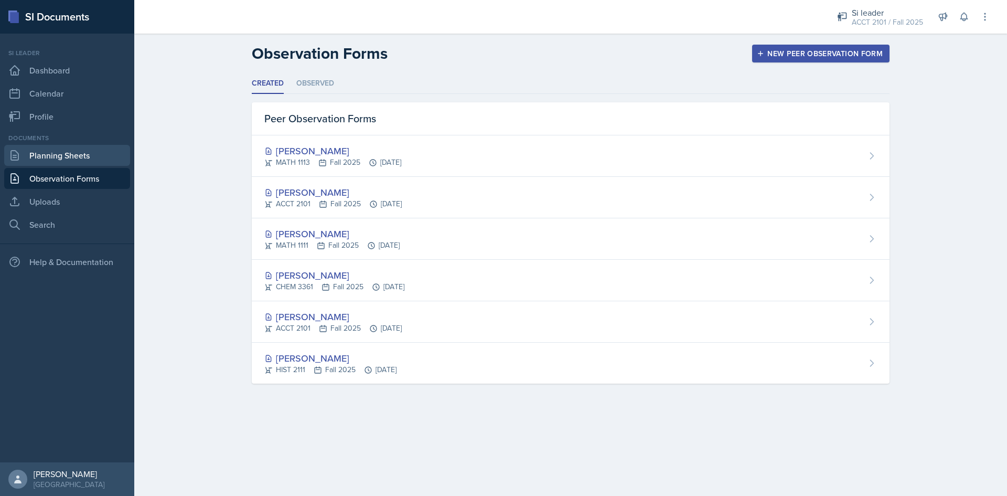
click at [82, 150] on link "Planning Sheets" at bounding box center [67, 155] width 126 height 21
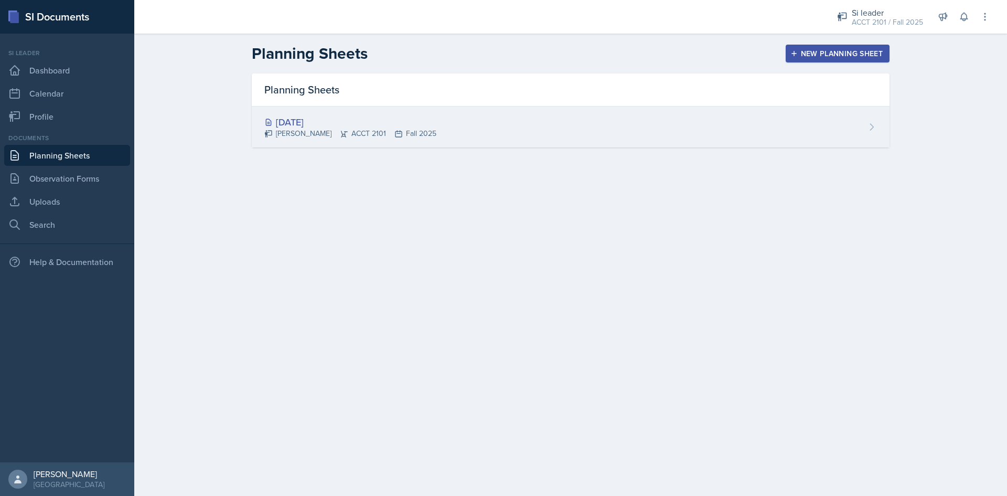
click at [827, 118] on div "[DATE] [PERSON_NAME] ACCT 2101 Fall 2025" at bounding box center [571, 127] width 638 height 41
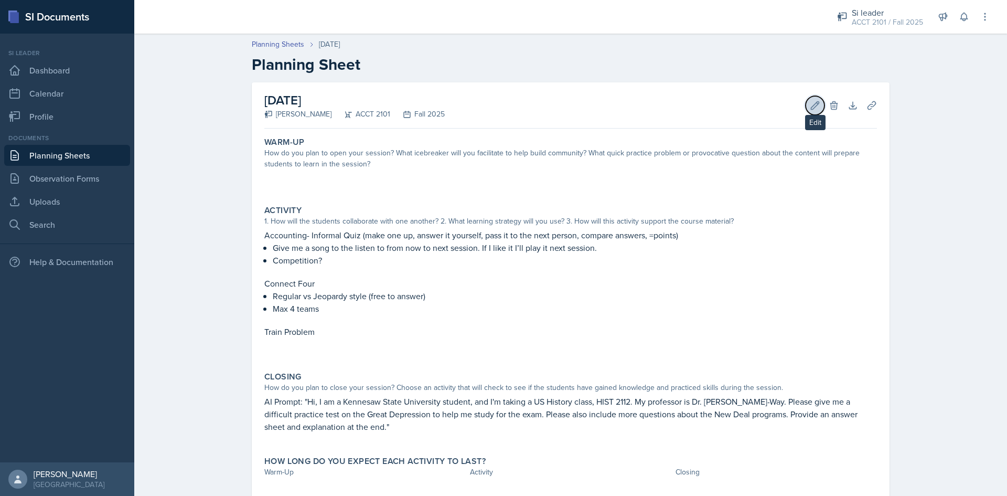
click at [812, 108] on icon at bounding box center [816, 105] width 8 height 8
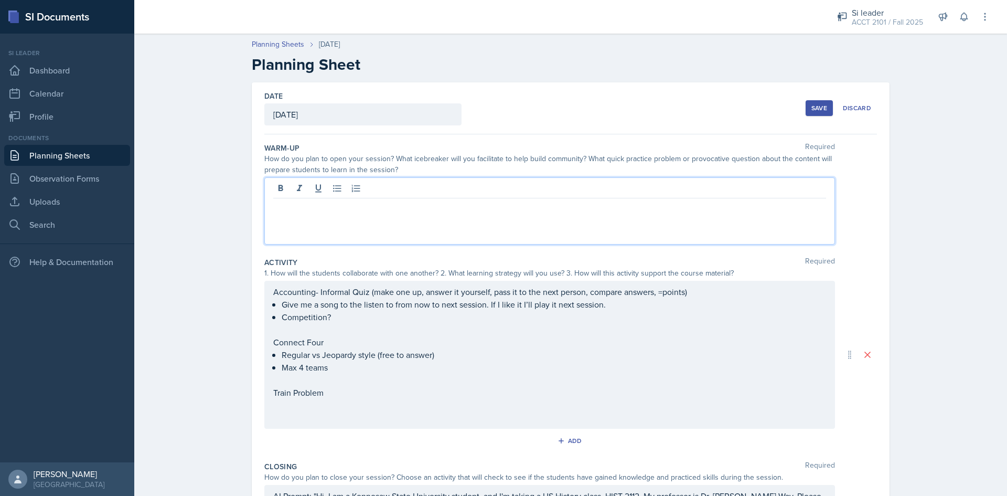
click at [590, 198] on div at bounding box center [549, 210] width 571 height 67
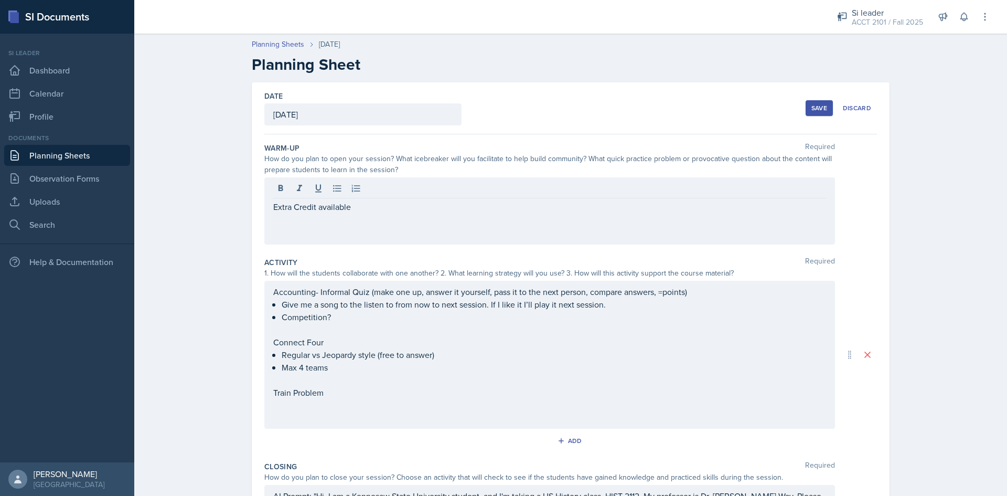
click at [818, 110] on div "Save" at bounding box center [820, 108] width 16 height 8
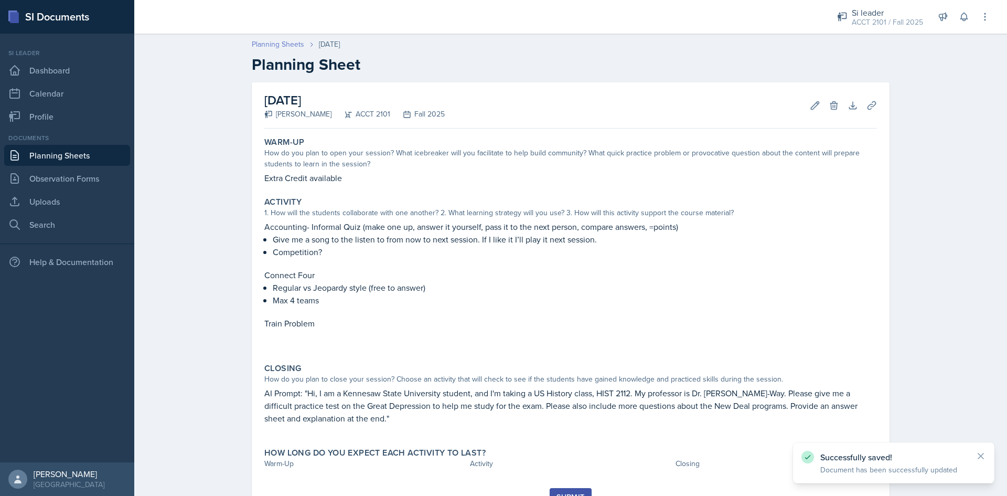
click at [290, 44] on link "Planning Sheets" at bounding box center [278, 44] width 52 height 11
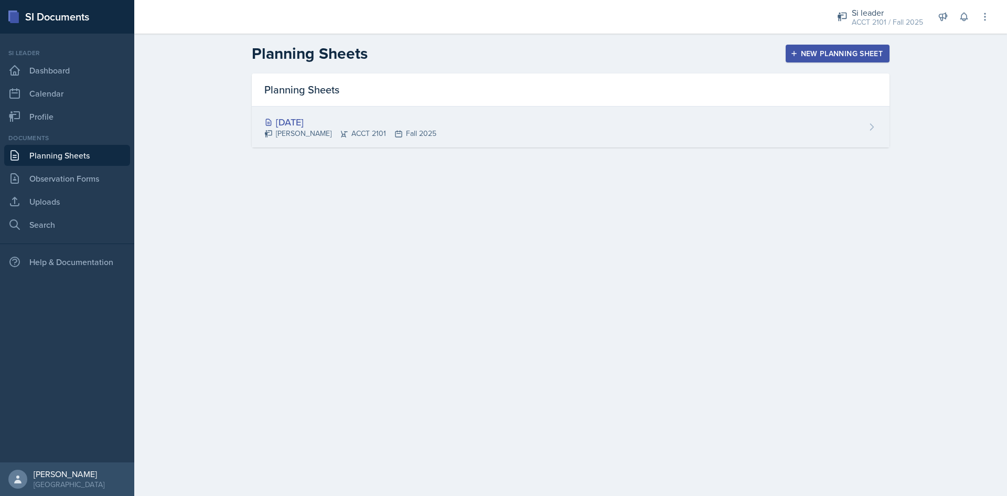
click at [687, 136] on div "[DATE] [PERSON_NAME] ACCT 2101 Fall 2025" at bounding box center [571, 127] width 638 height 41
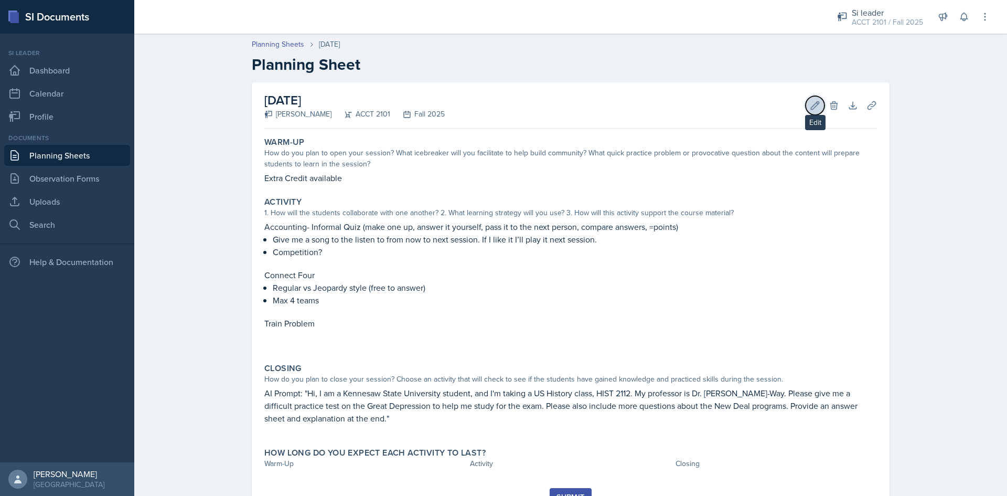
click at [806, 101] on button "Edit" at bounding box center [815, 105] width 19 height 19
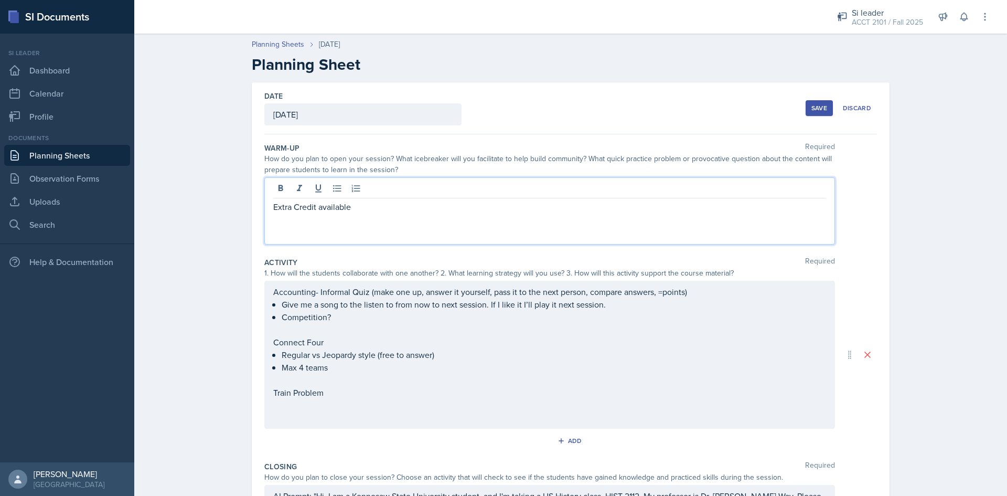
click at [411, 186] on div "Extra Credit available" at bounding box center [549, 210] width 571 height 67
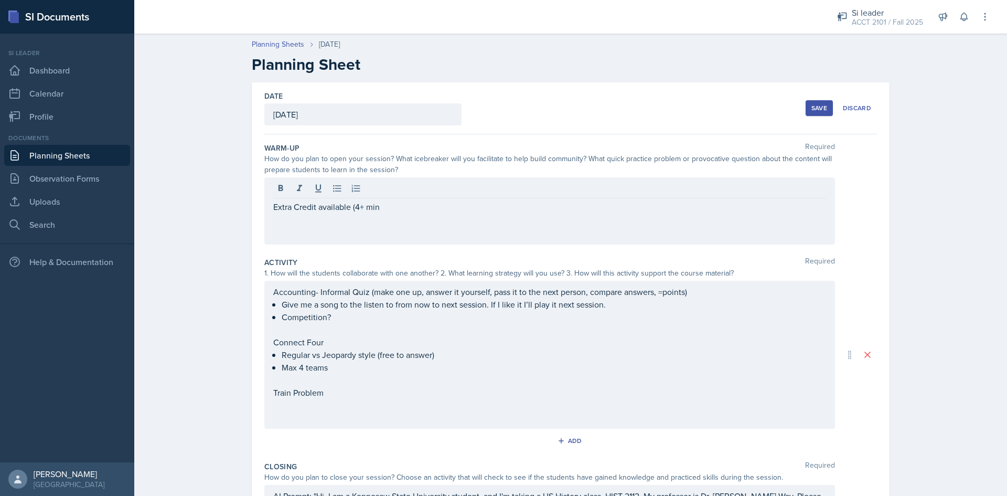
drag, startPoint x: 393, startPoint y: 197, endPoint x: 393, endPoint y: 206, distance: 8.4
click at [393, 201] on div "Extra Credit available (4+ min" at bounding box center [549, 210] width 571 height 67
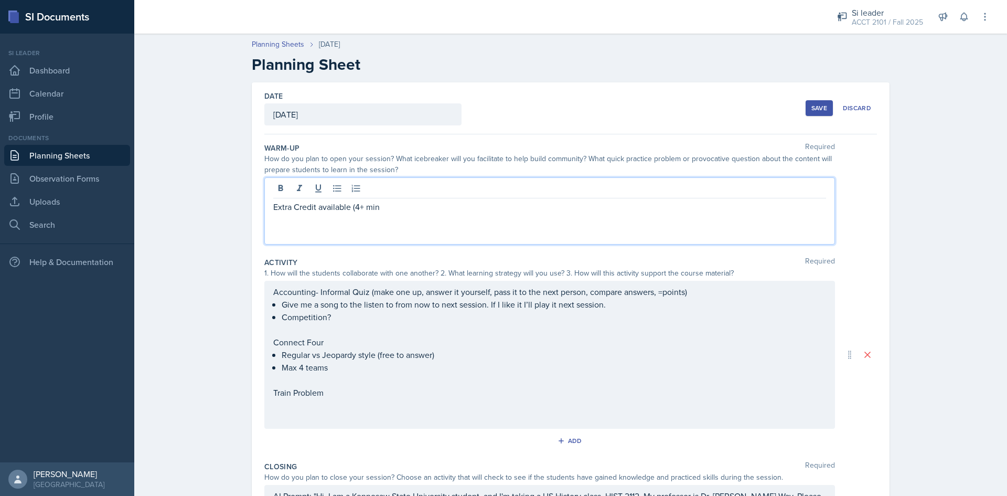
click at [393, 206] on p "Extra Credit available (4+ min" at bounding box center [549, 206] width 553 height 13
click at [819, 102] on button "Save" at bounding box center [819, 108] width 27 height 16
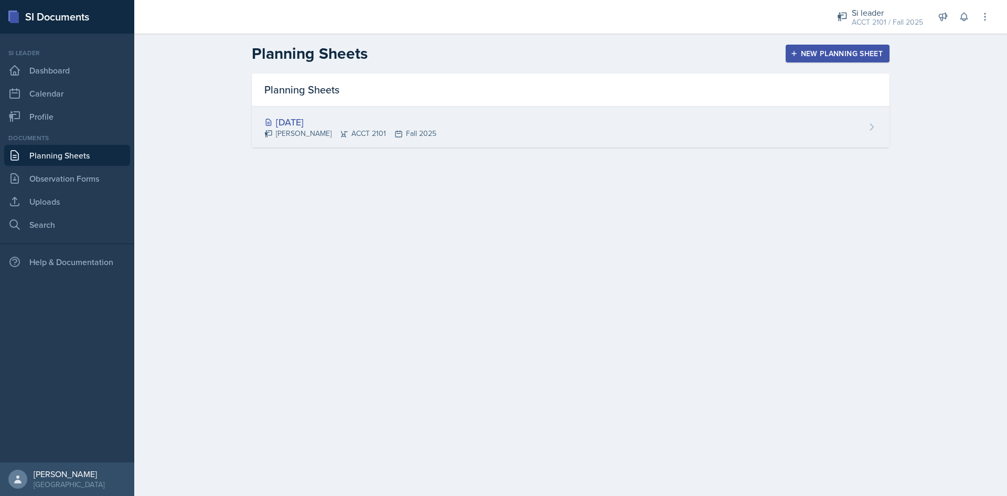
click at [832, 118] on div "[DATE] [PERSON_NAME] ACCT 2101 Fall 2025" at bounding box center [571, 127] width 638 height 41
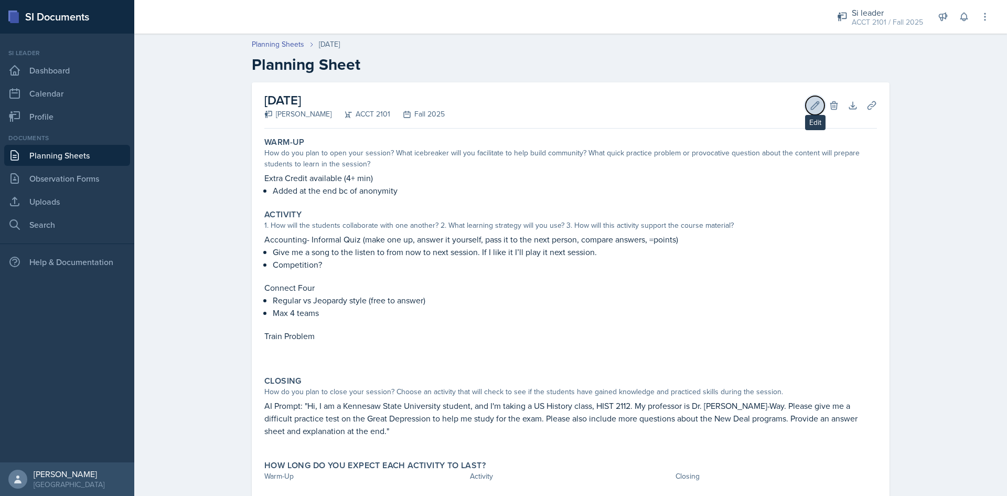
click at [806, 109] on button "Edit" at bounding box center [815, 105] width 19 height 19
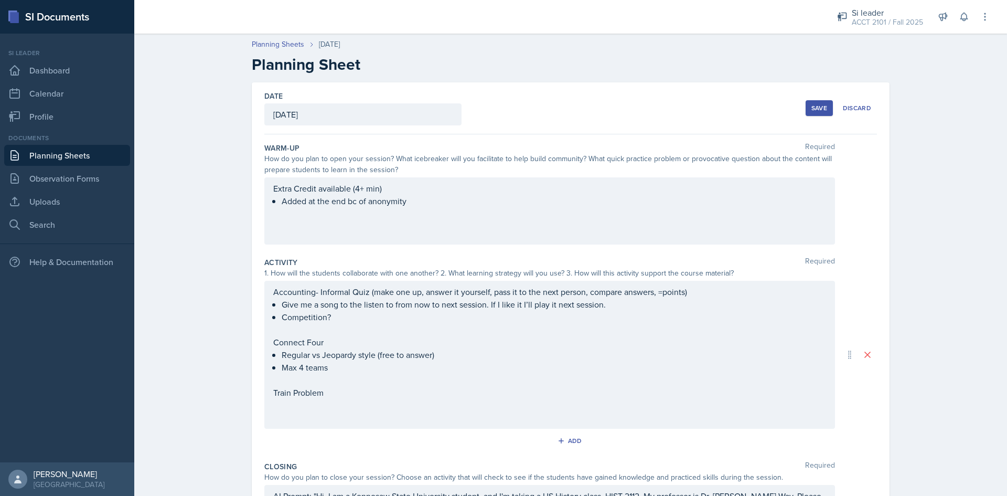
scroll to position [52, 0]
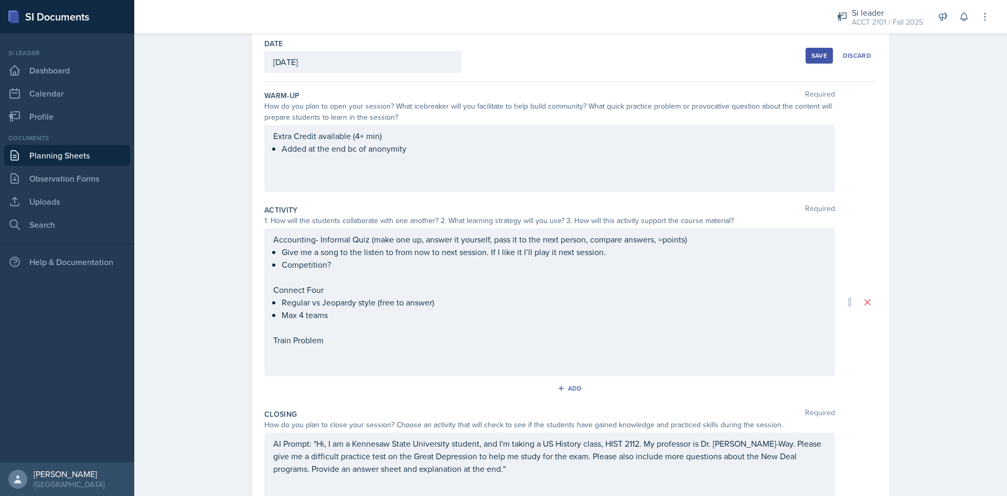
click at [461, 167] on div "Extra Credit available (4+ min) Added at the end bc of anonymity" at bounding box center [549, 158] width 571 height 67
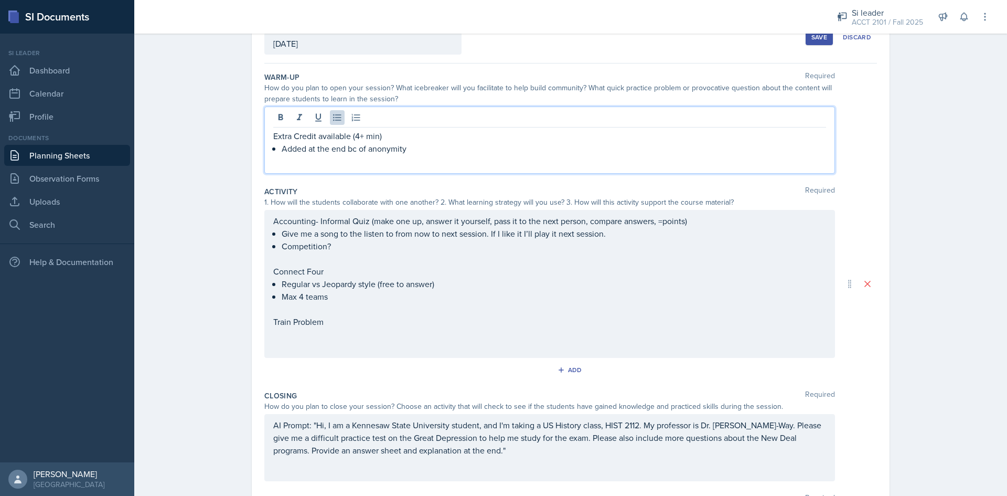
click at [466, 151] on p "Added at the end bc of anonymity" at bounding box center [554, 148] width 545 height 13
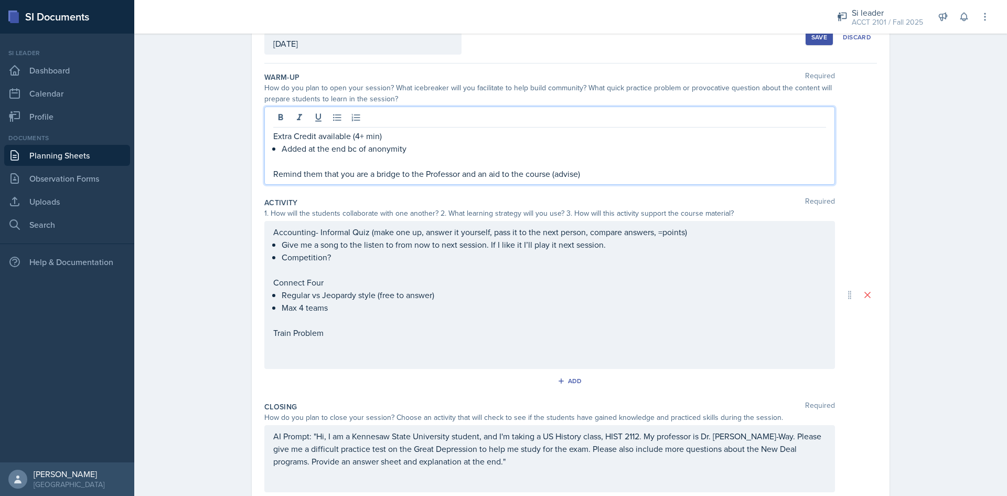
click at [814, 42] on button "Save" at bounding box center [819, 37] width 27 height 16
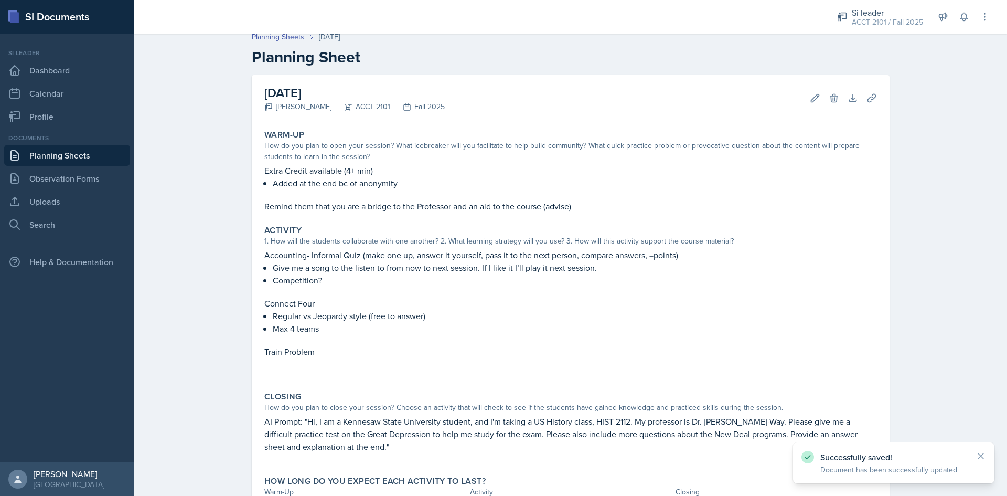
scroll to position [0, 0]
